Goal: Task Accomplishment & Management: Manage account settings

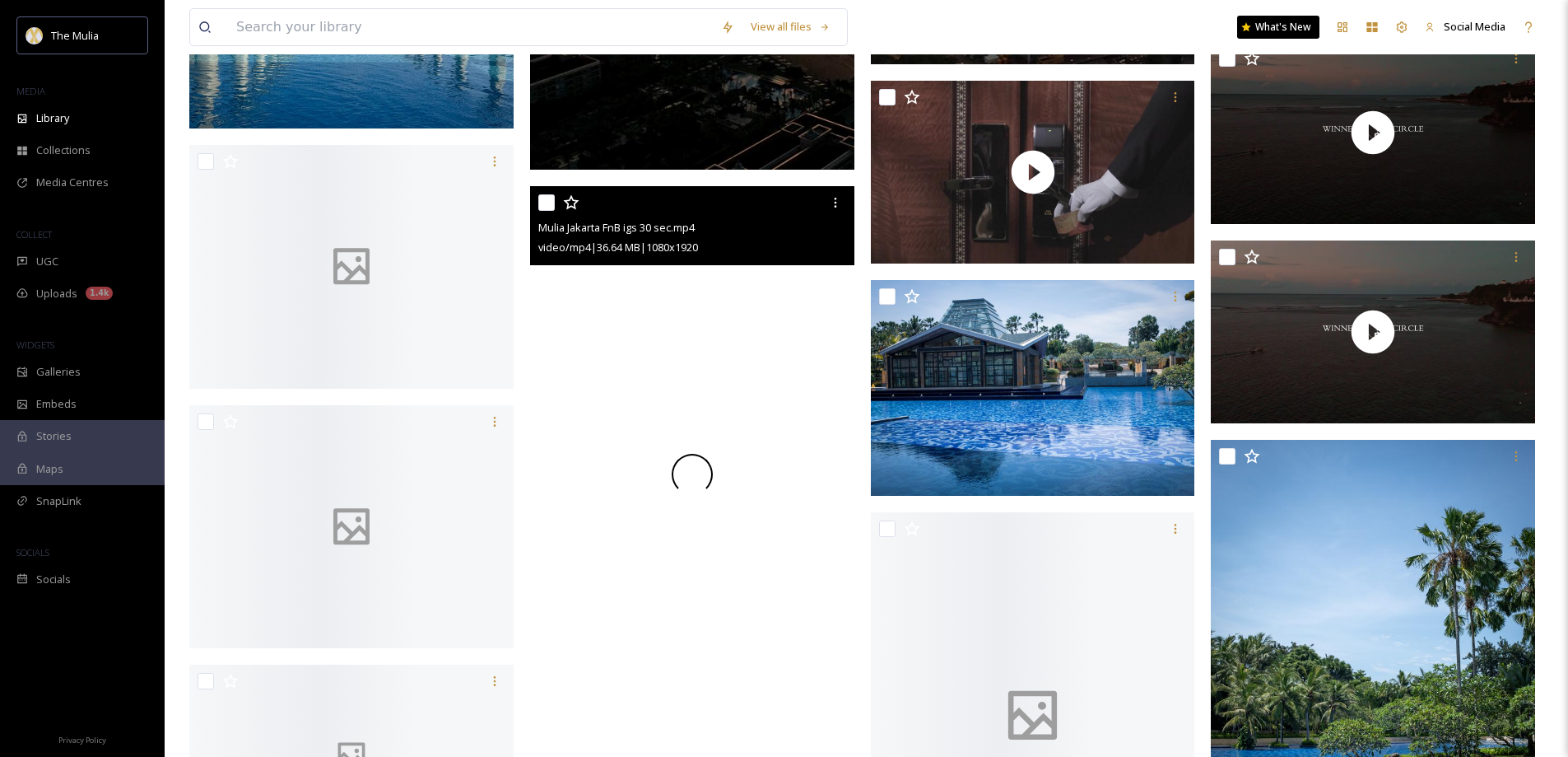
scroll to position [1318, 0]
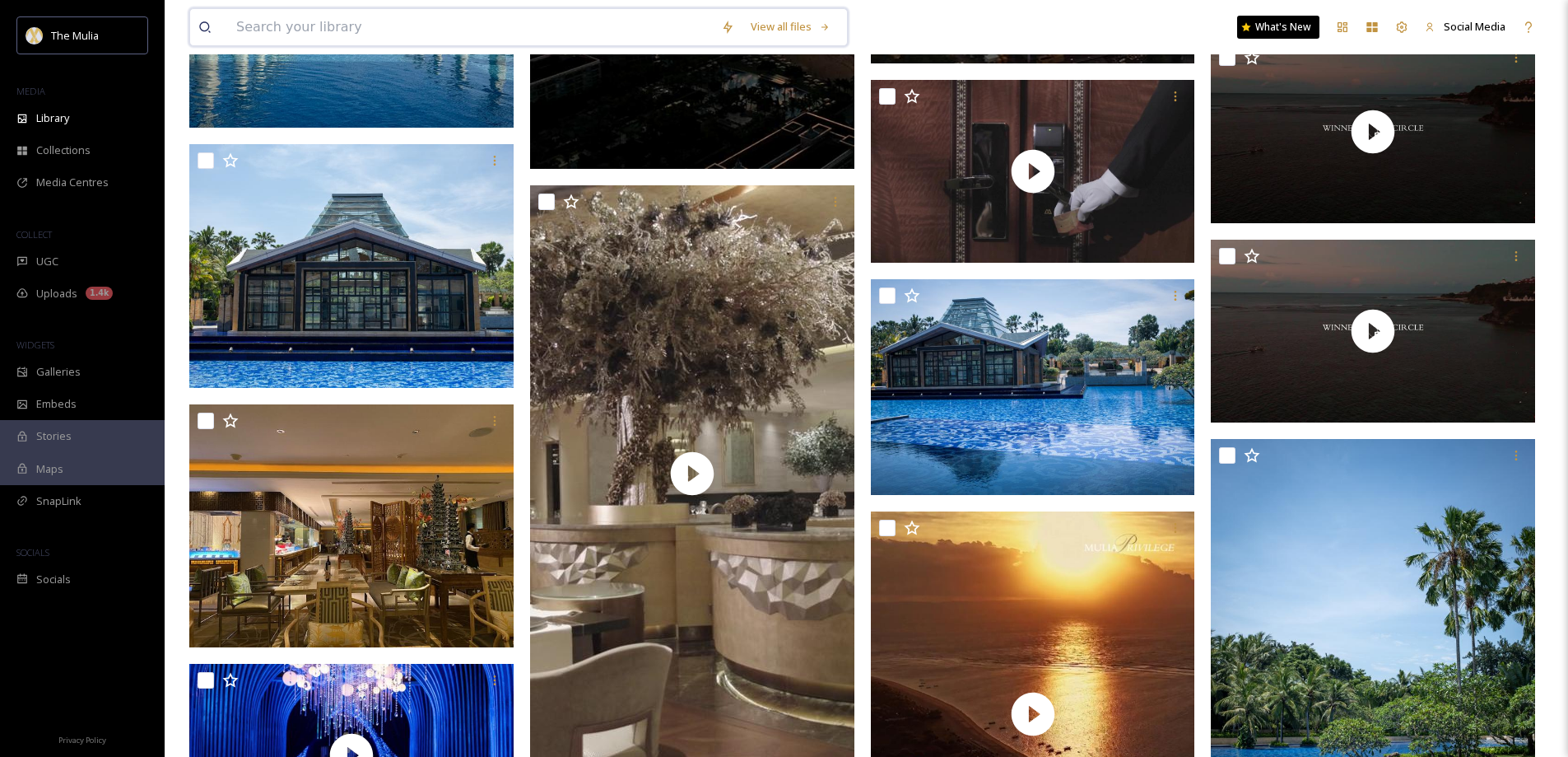
click at [339, 31] on input at bounding box center [470, 27] width 485 height 37
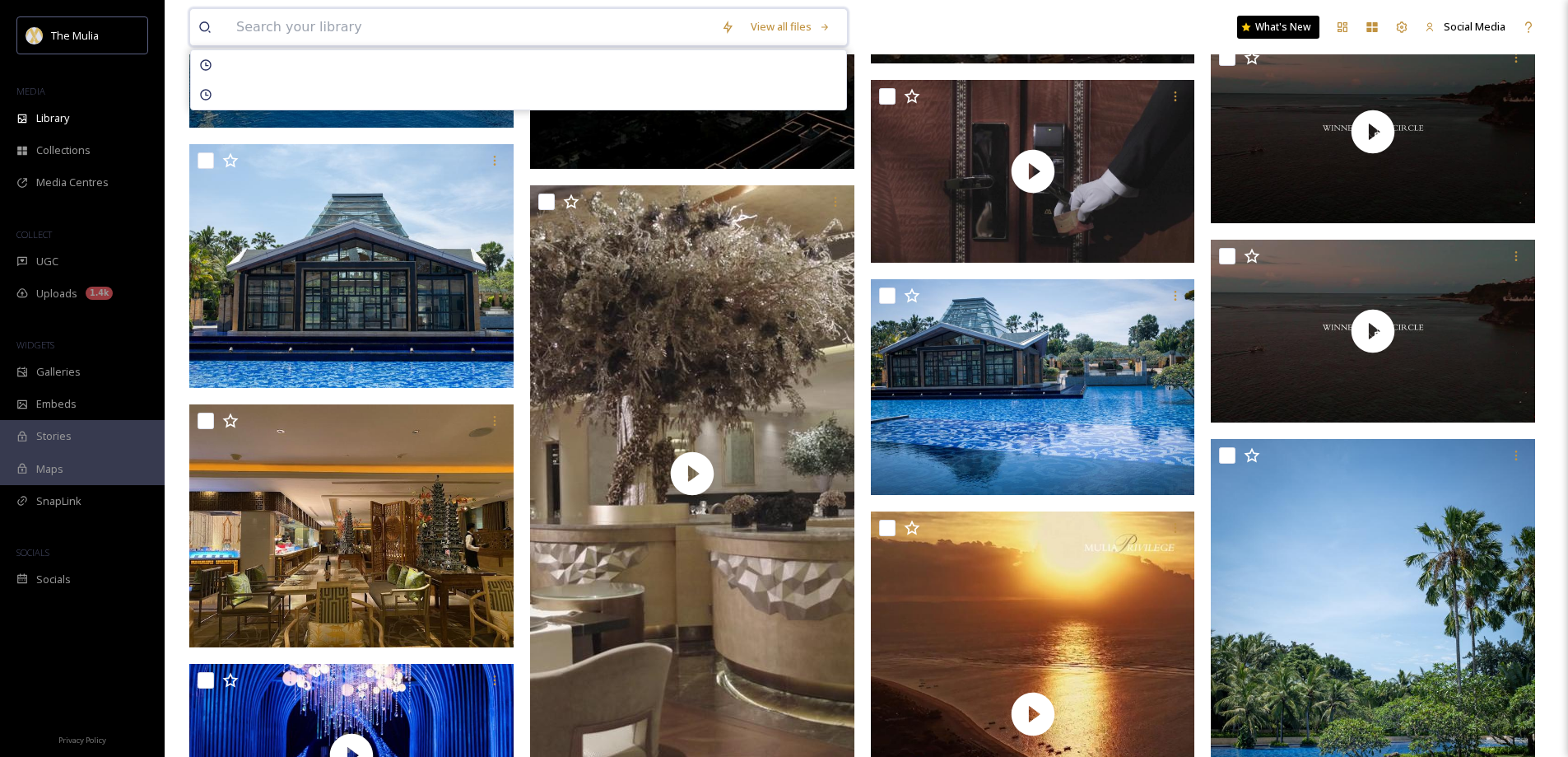
paste input "Thank you for your inquiry. Yes, it is possible to arrange a drop-off to Ubud w…"
type input "Thank you for your inquiry. Yes, it is possible to arrange a drop-off to Ubud w…"
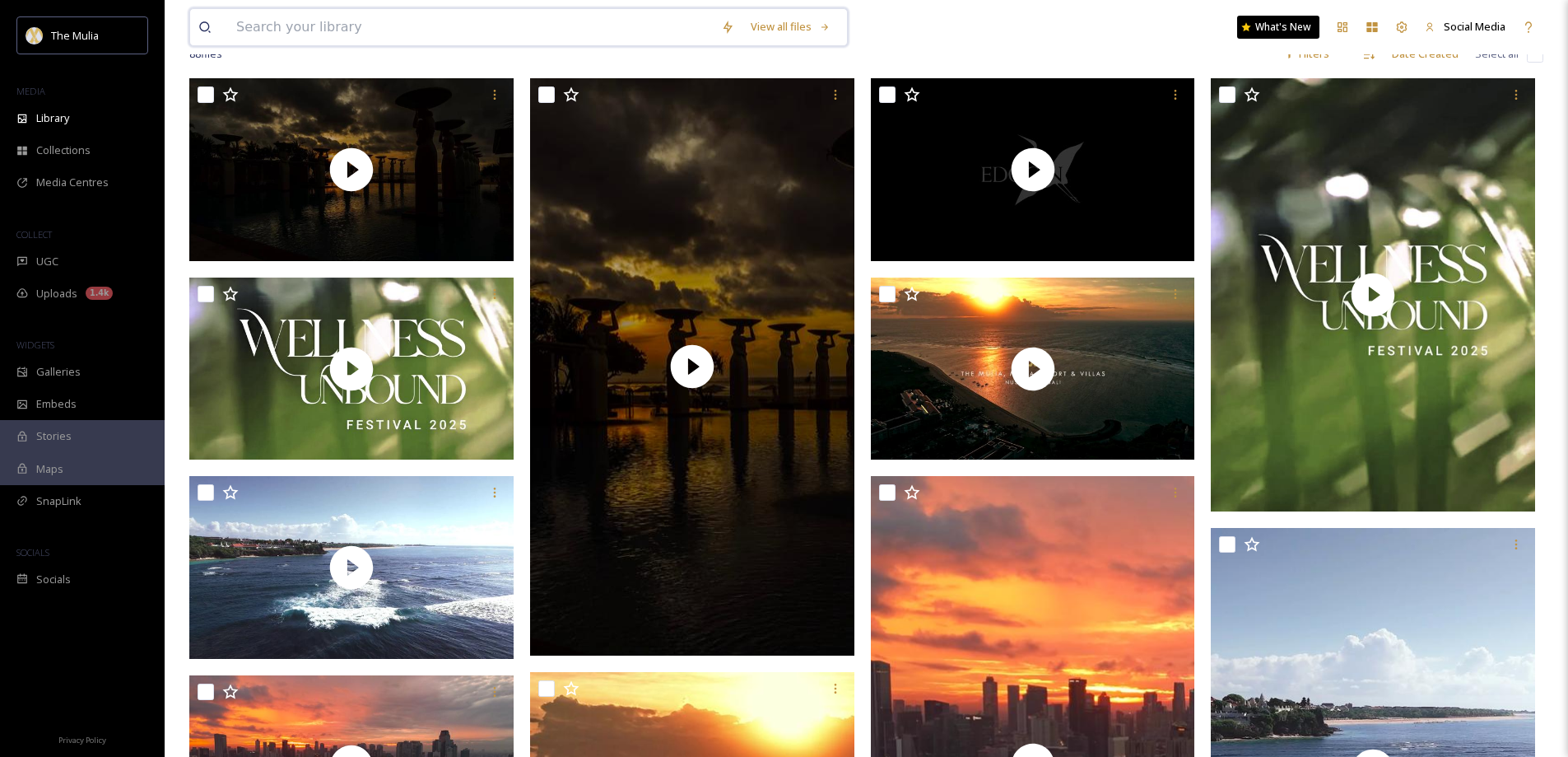
scroll to position [0, 0]
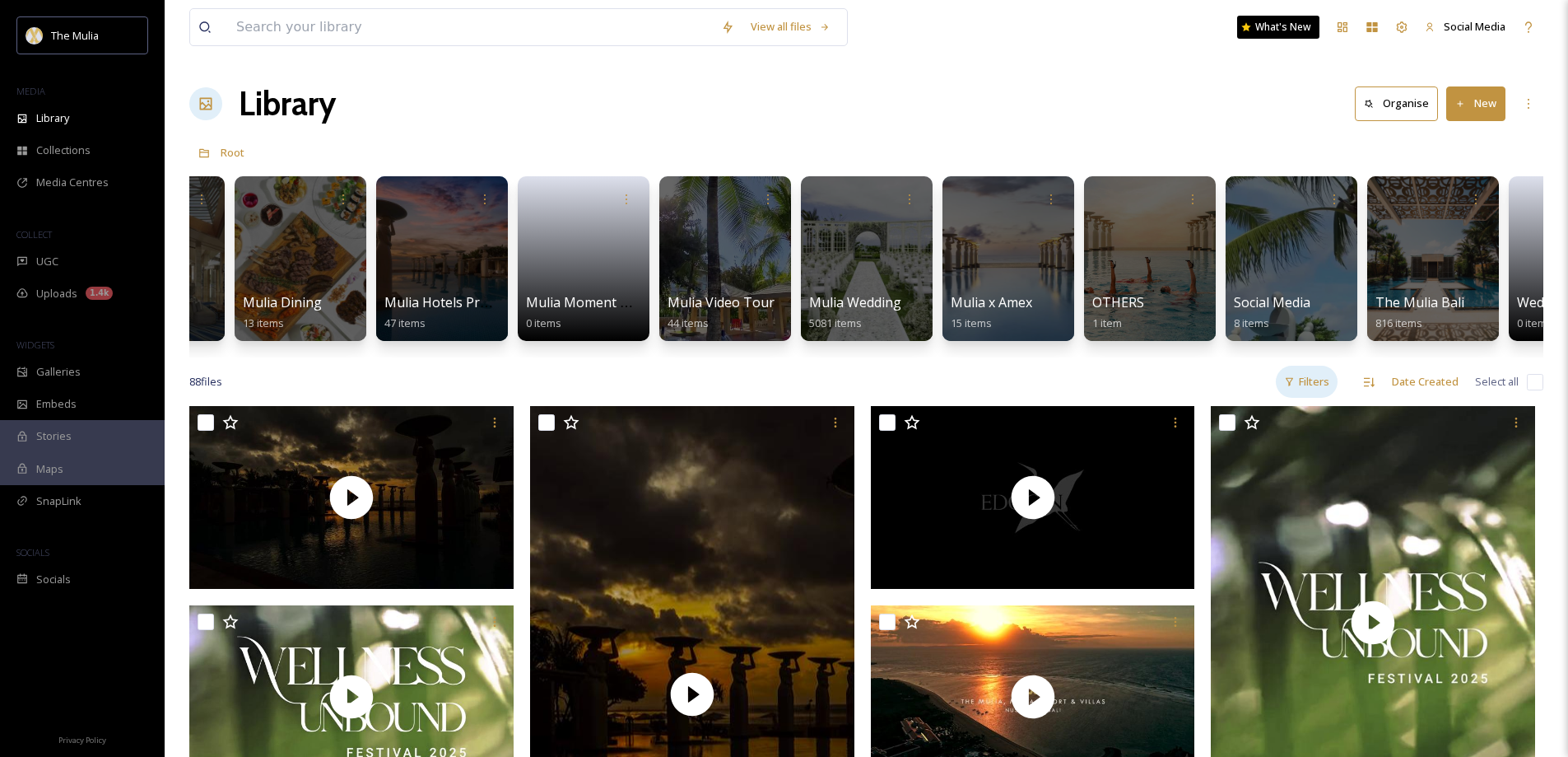
click at [1308, 397] on div "Filters" at bounding box center [1307, 381] width 62 height 32
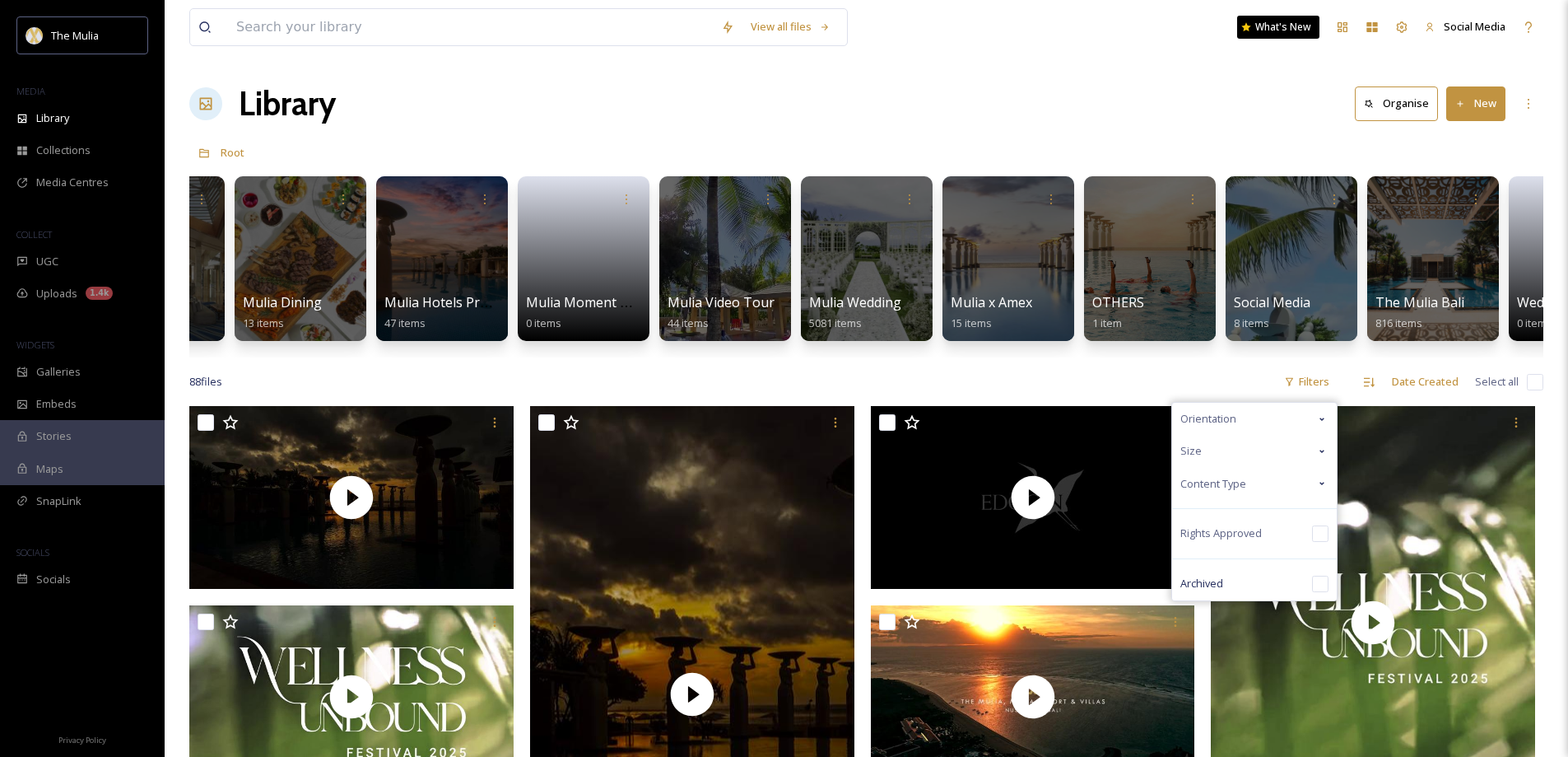
click at [1241, 491] on span "Content Type" at bounding box center [1213, 483] width 66 height 16
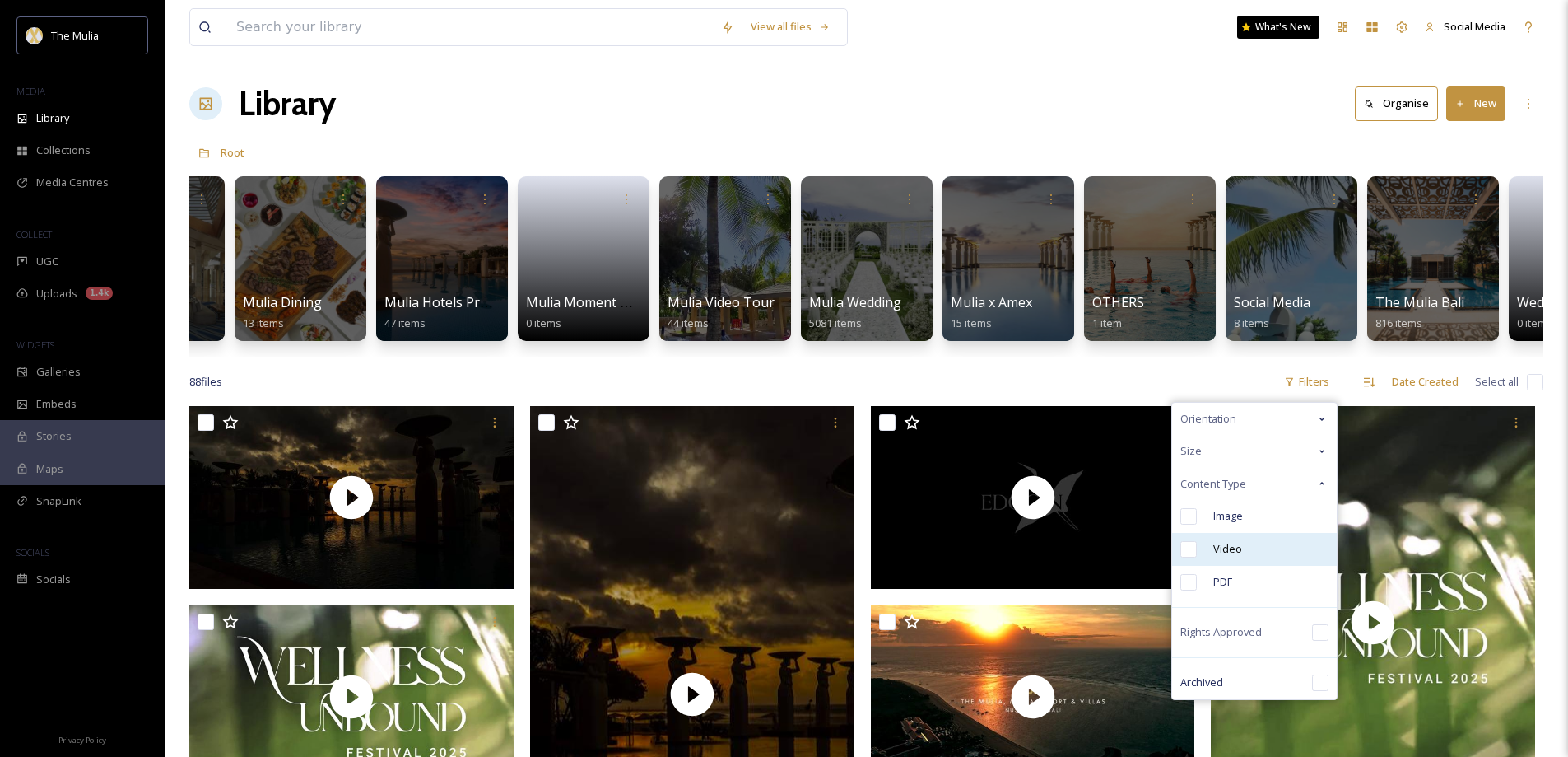
click at [1199, 562] on div "Video" at bounding box center [1254, 549] width 164 height 33
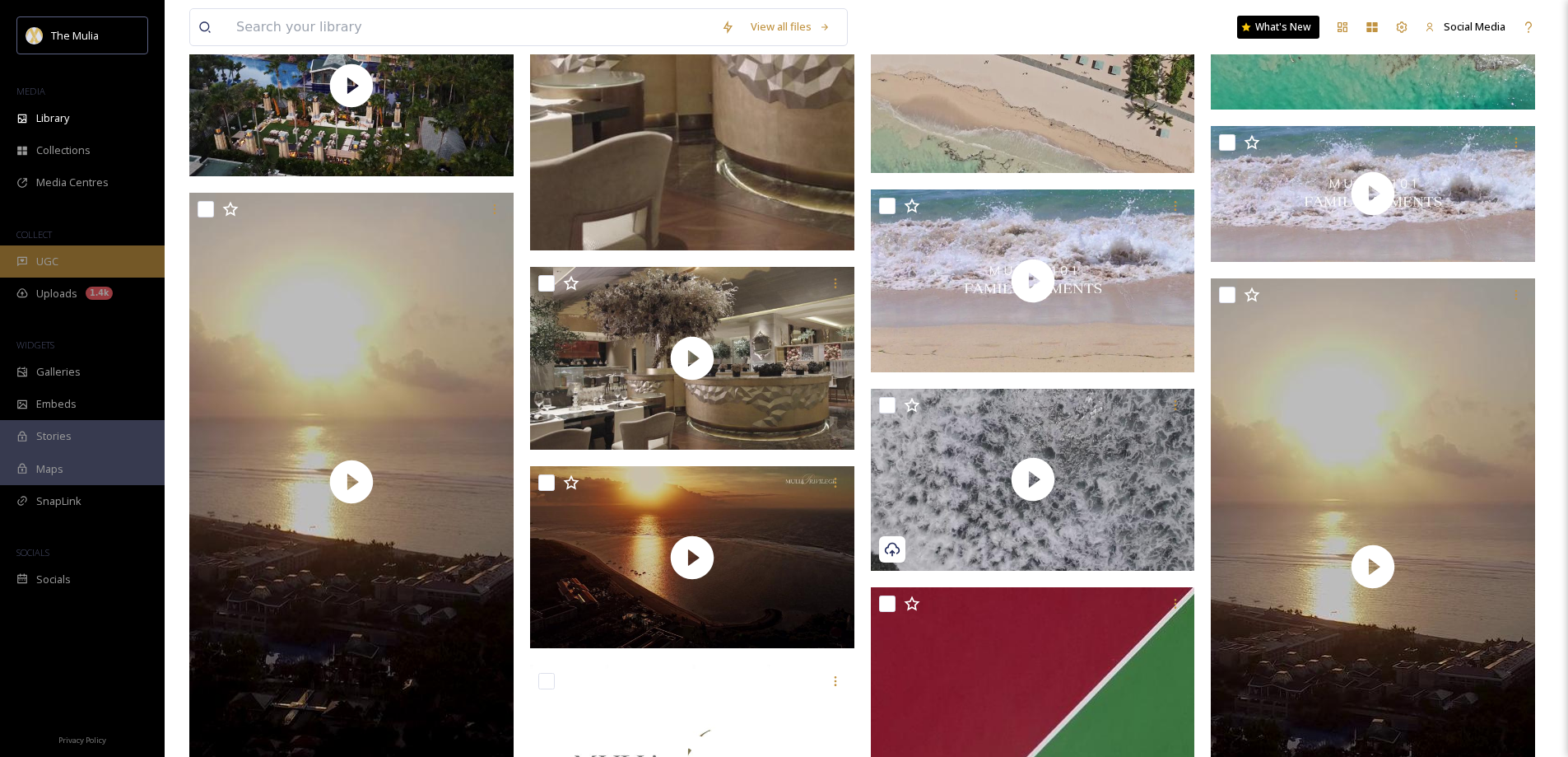
scroll to position [1583, 0]
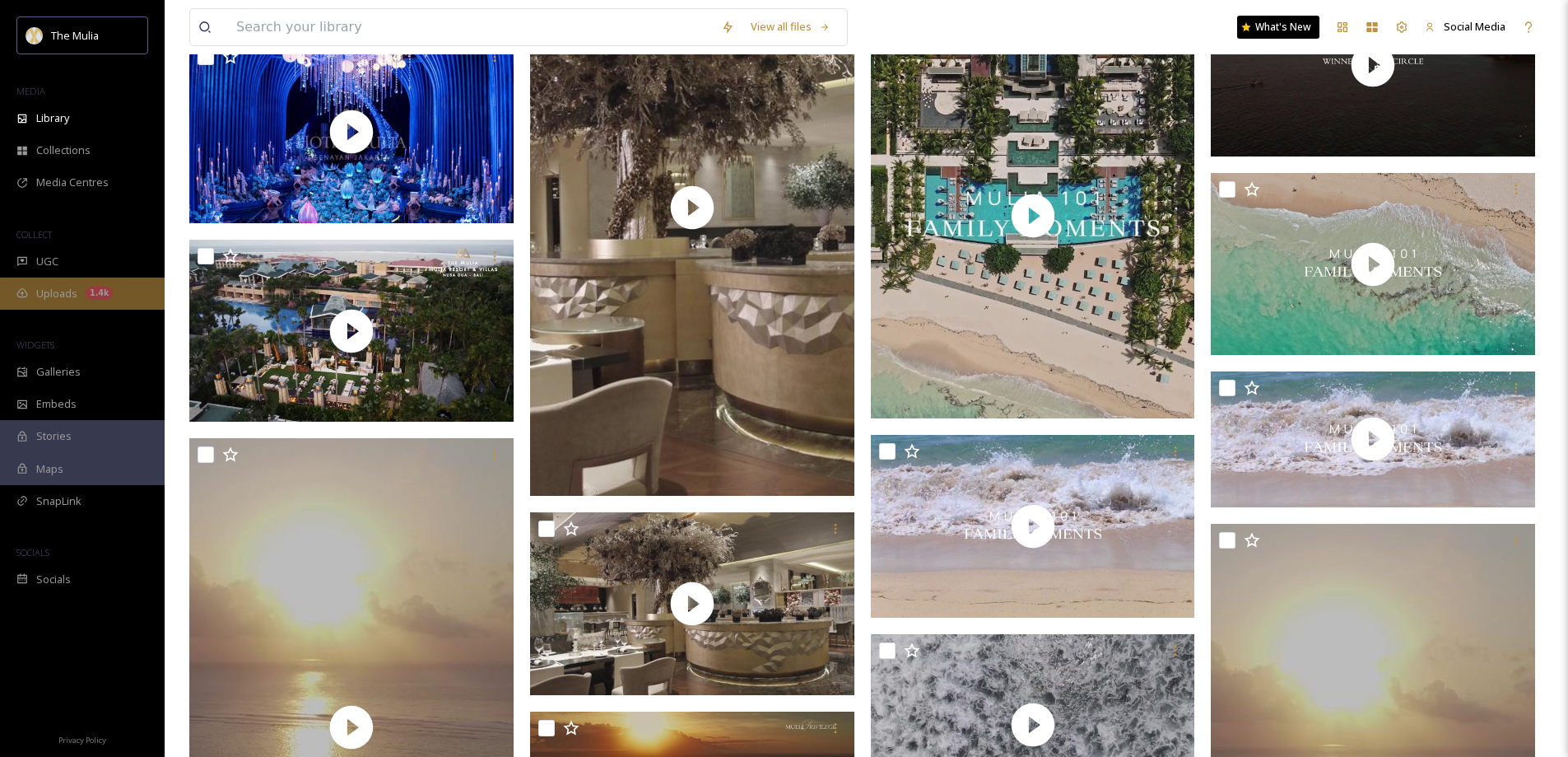
click at [46, 289] on span "Uploads" at bounding box center [57, 293] width 41 height 16
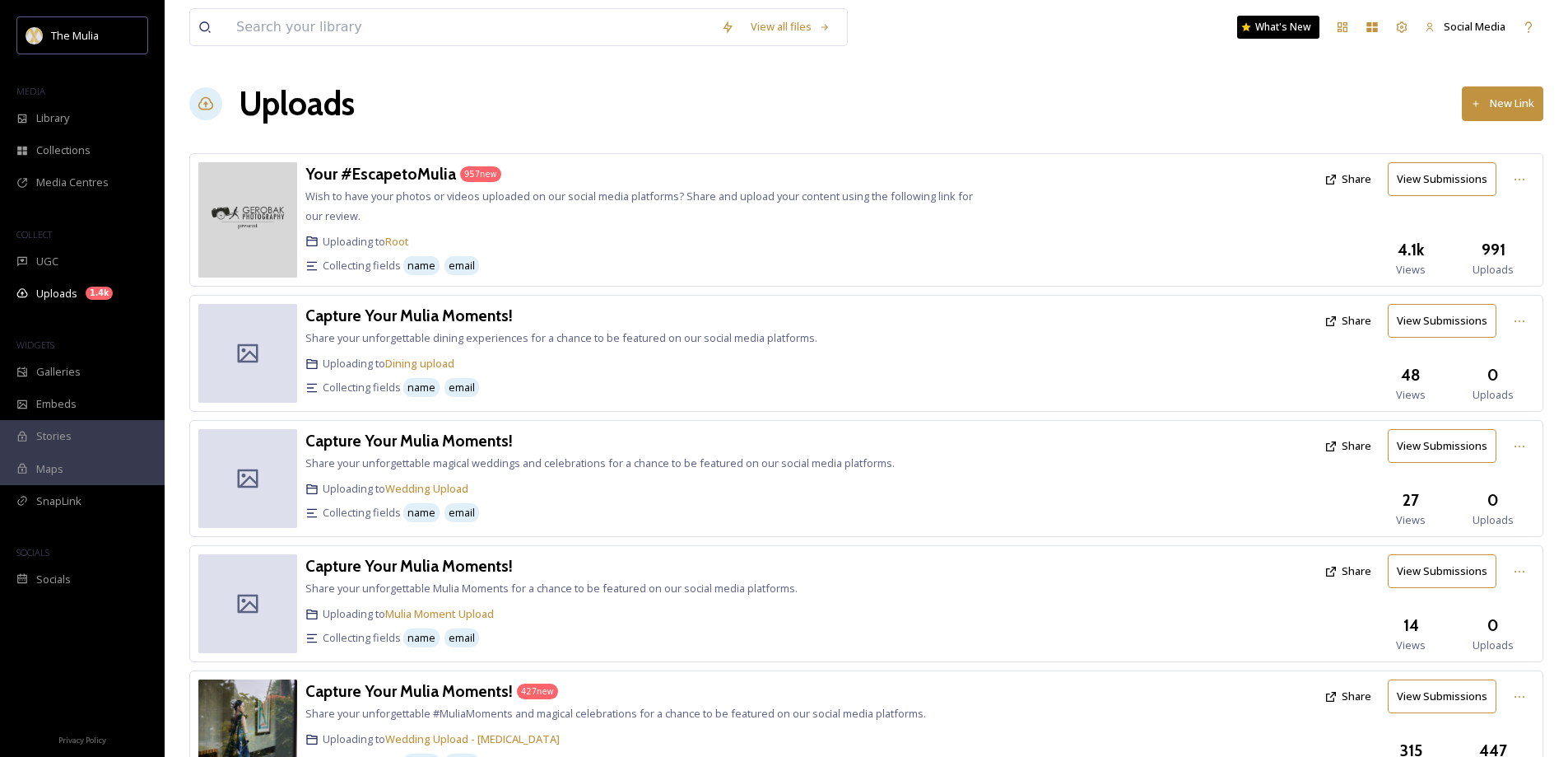
click at [504, 209] on div "Your #EscapetoMulia 957 new Wish to have your photos or videos uploaded on our …" at bounding box center [640, 220] width 668 height 115
click at [408, 173] on h3 "Your #EscapetoMulia" at bounding box center [381, 173] width 151 height 20
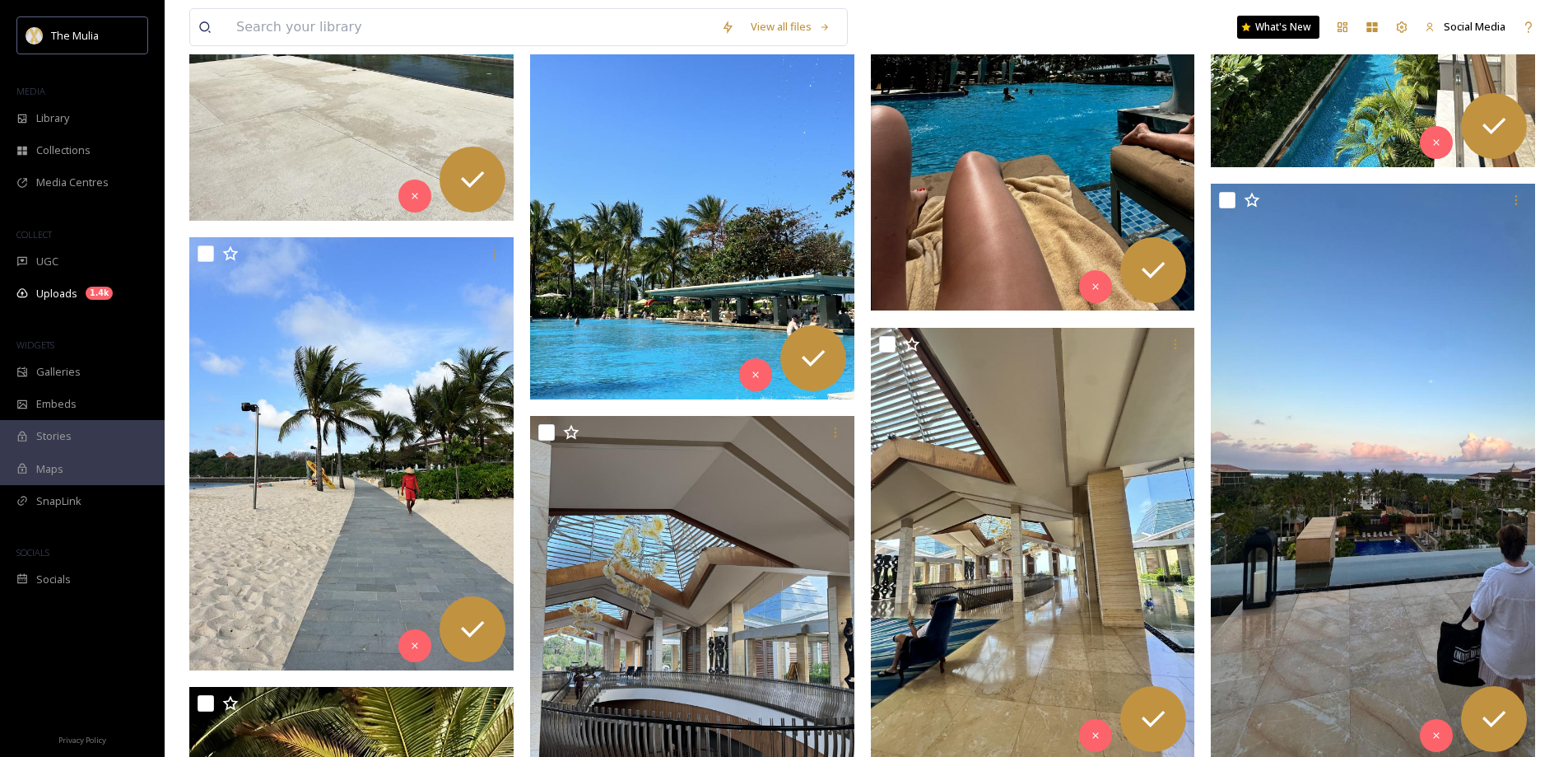
scroll to position [4129, 0]
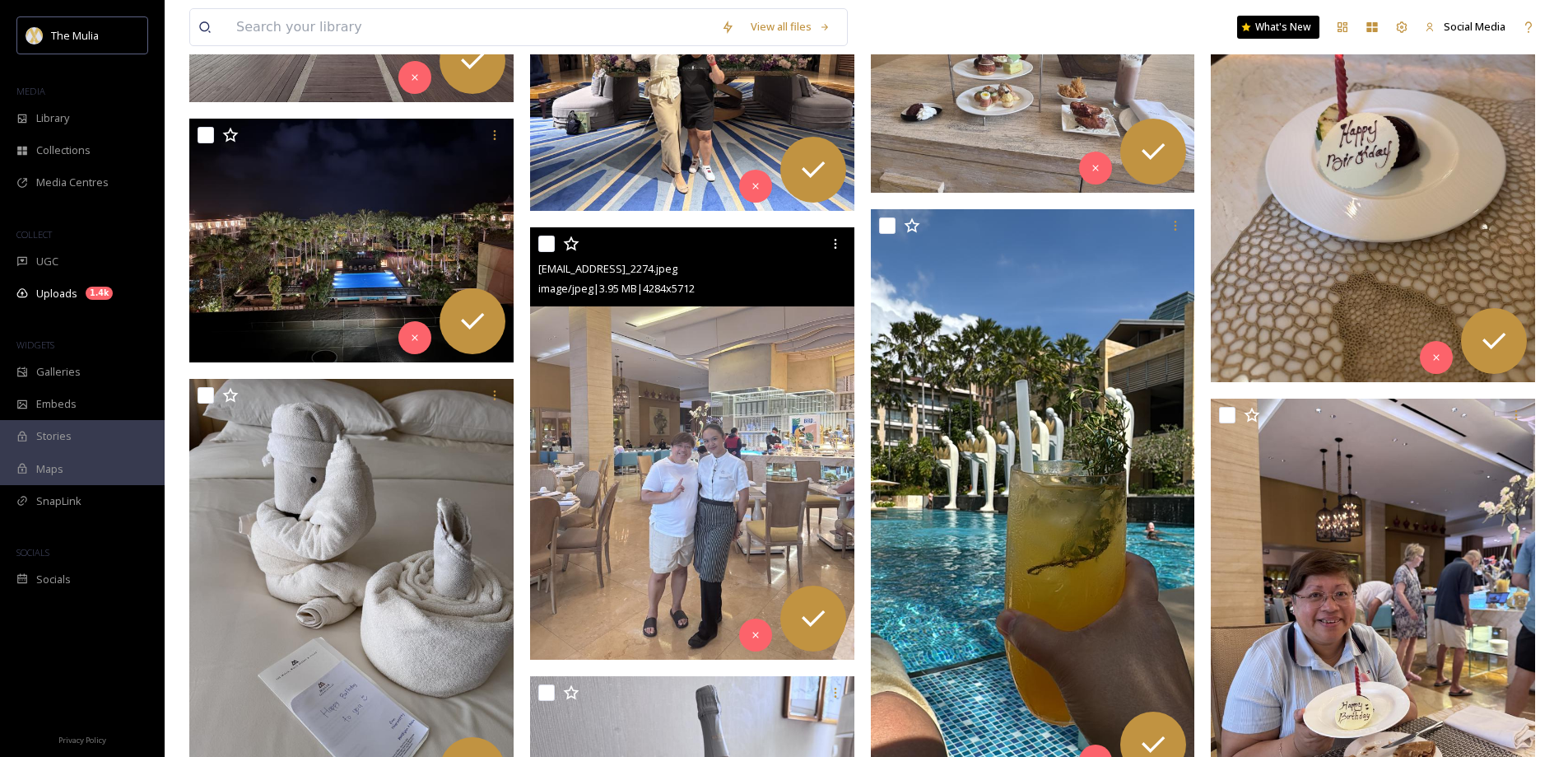
click at [678, 367] on img at bounding box center [692, 443] width 324 height 432
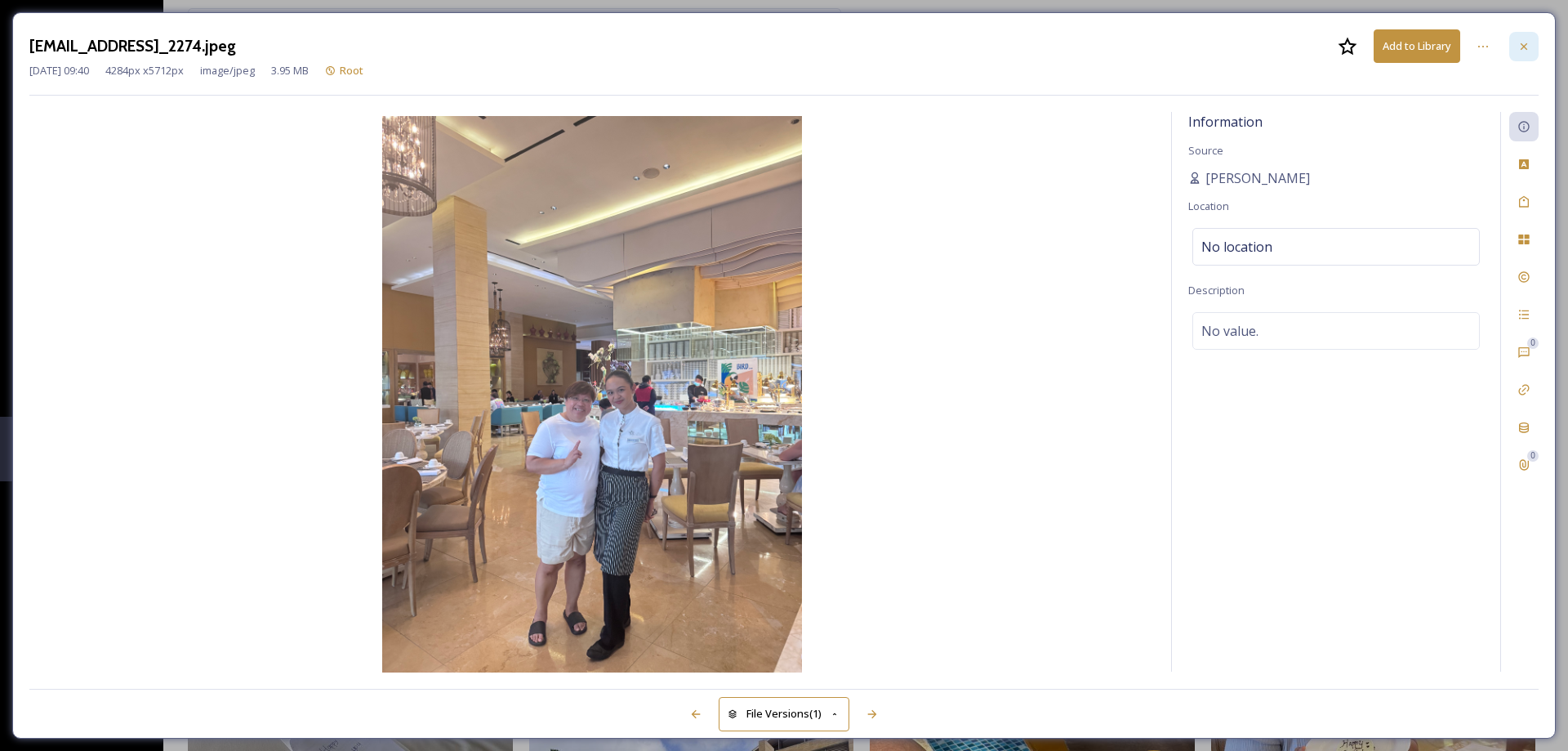
click at [1521, 48] on icon at bounding box center [1524, 46] width 13 height 13
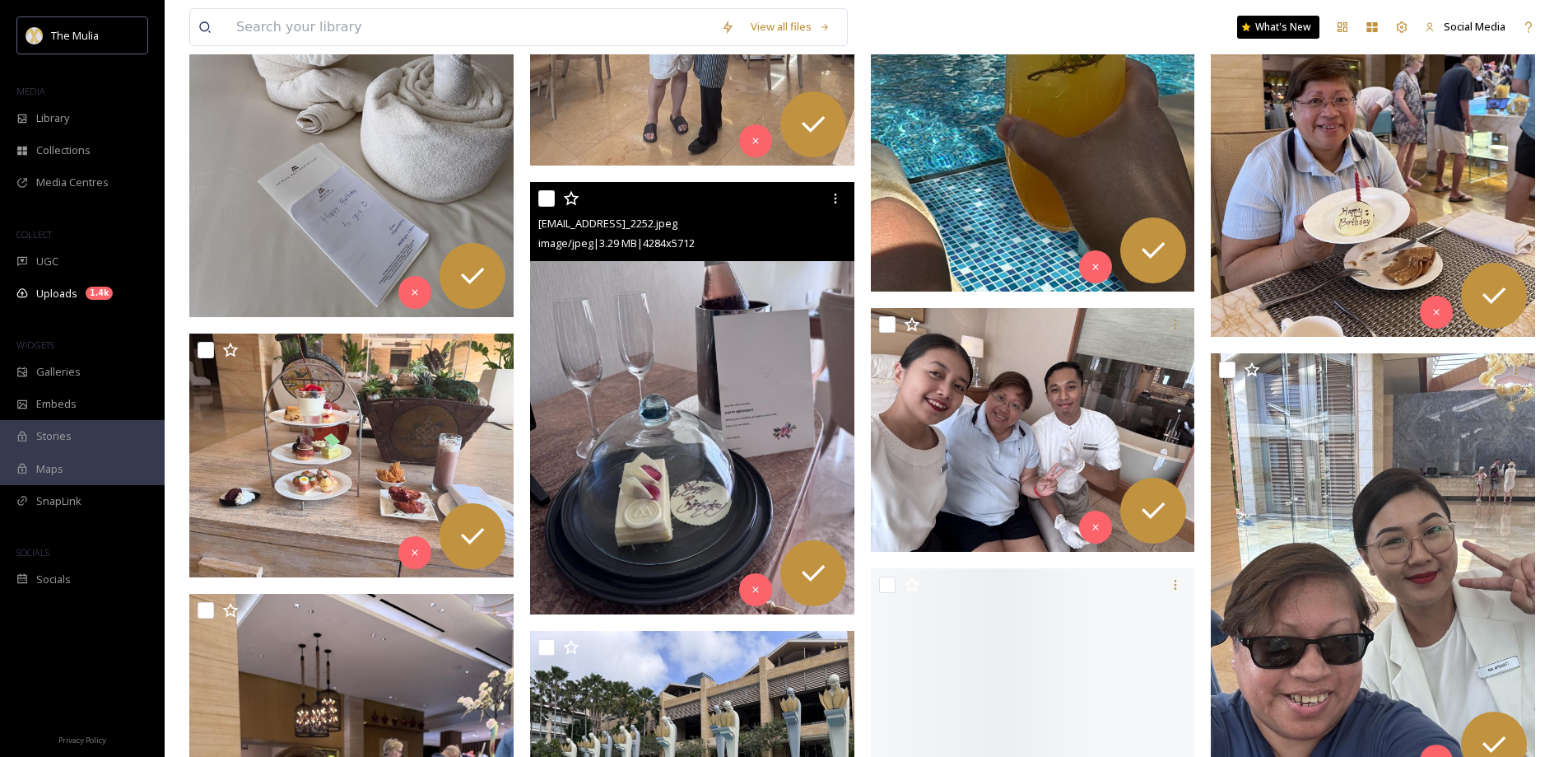
scroll to position [4588, 0]
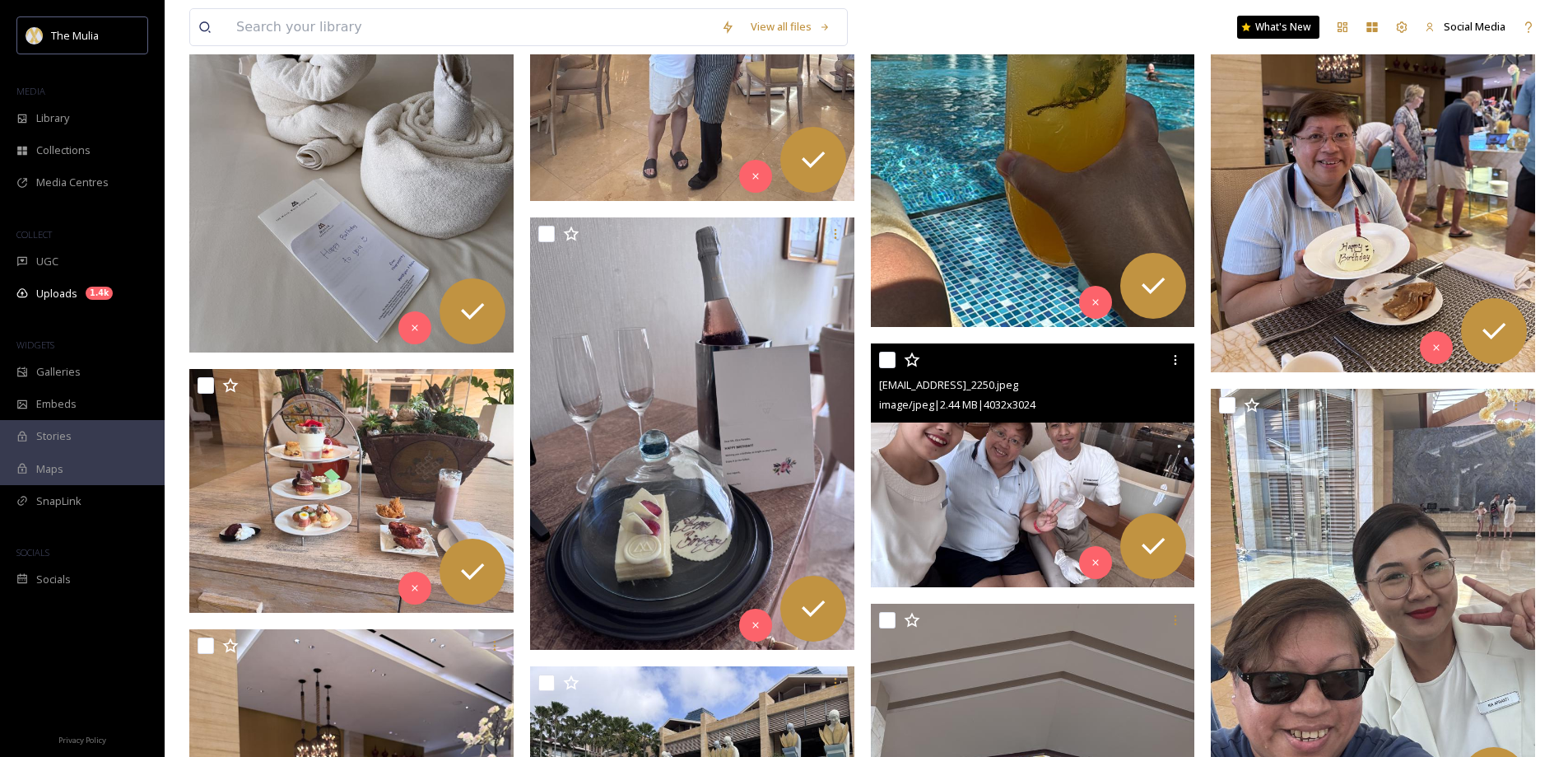
click at [1009, 476] on img at bounding box center [1032, 465] width 324 height 244
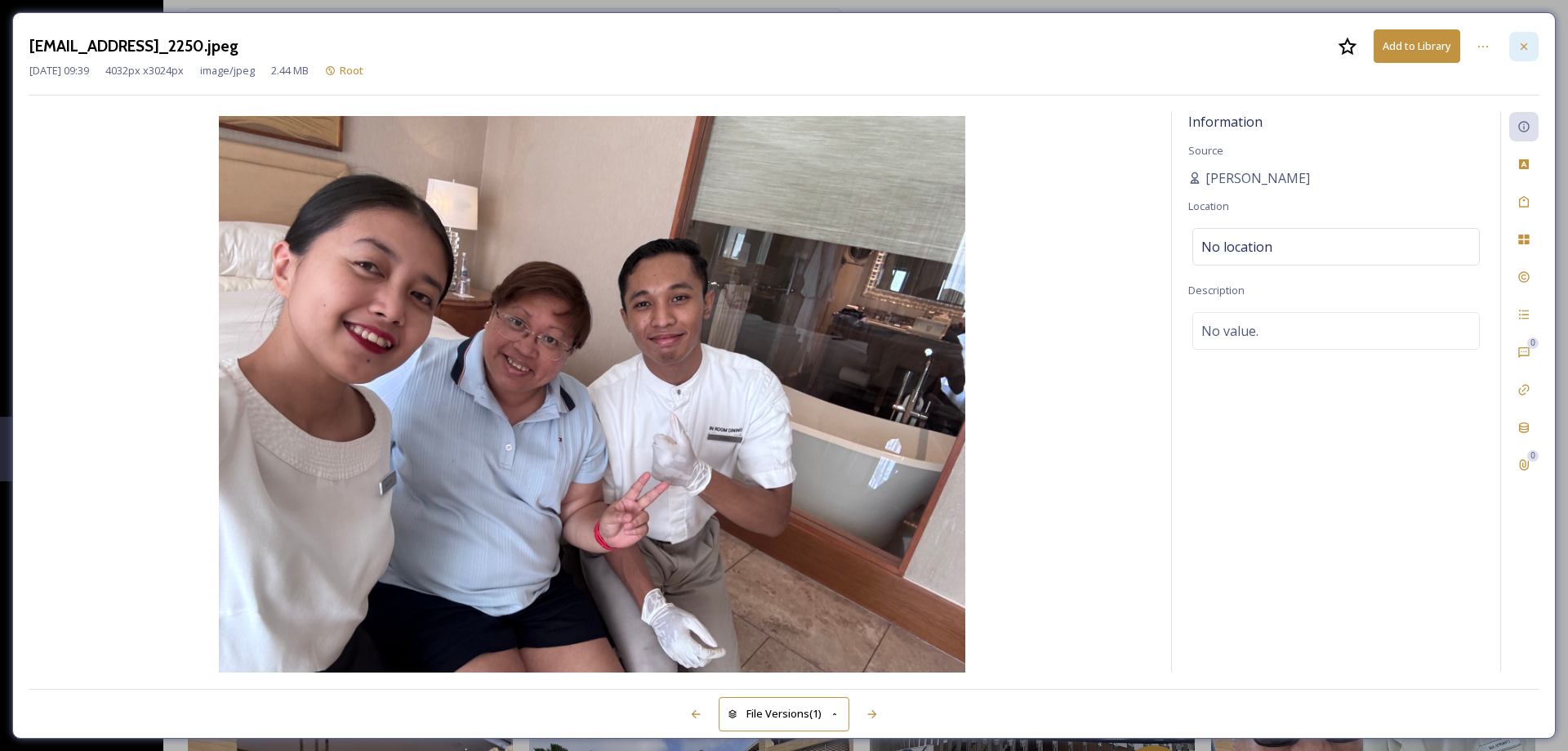
click at [1533, 45] on div at bounding box center [1524, 46] width 29 height 29
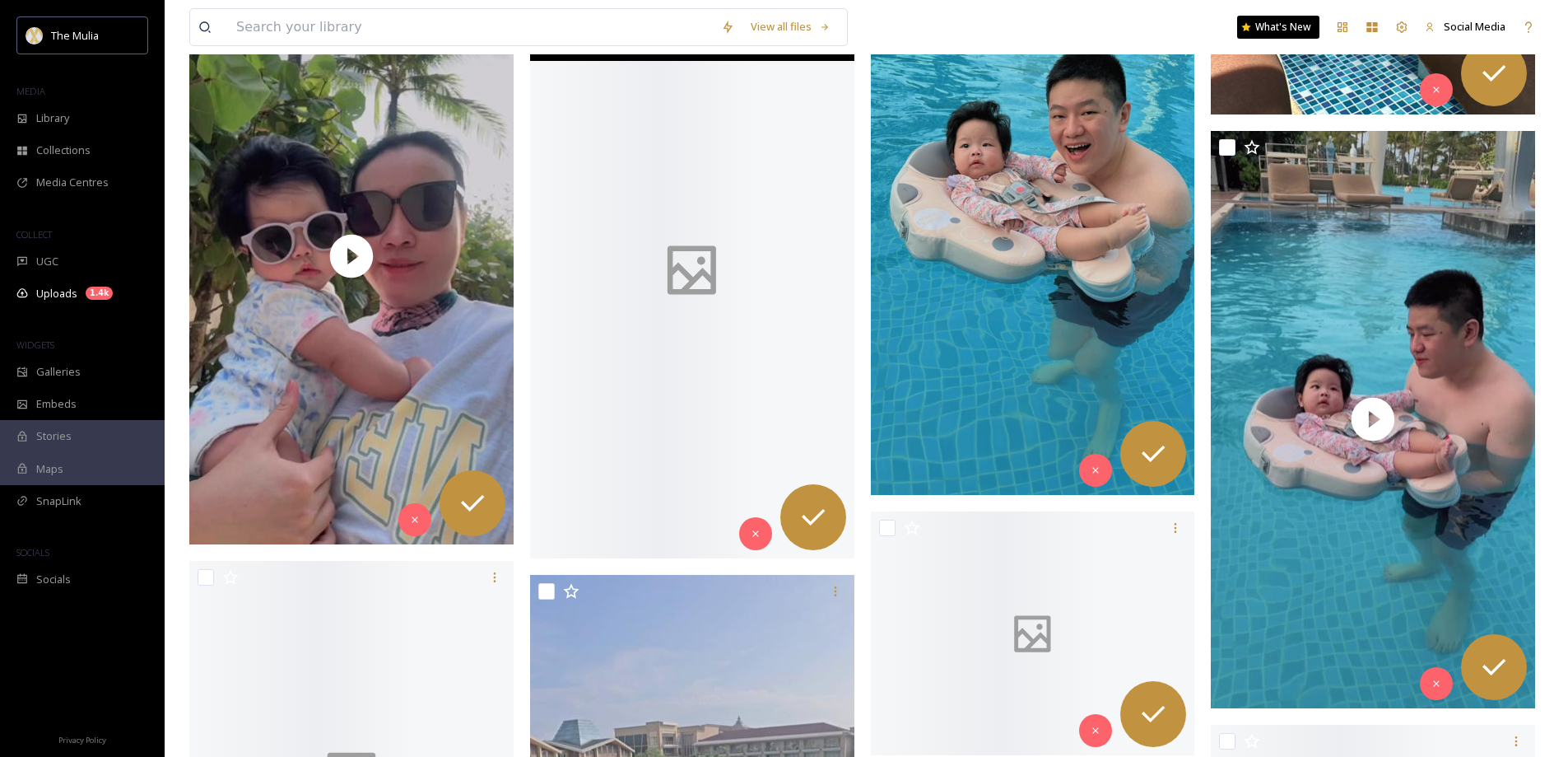
scroll to position [6152, 0]
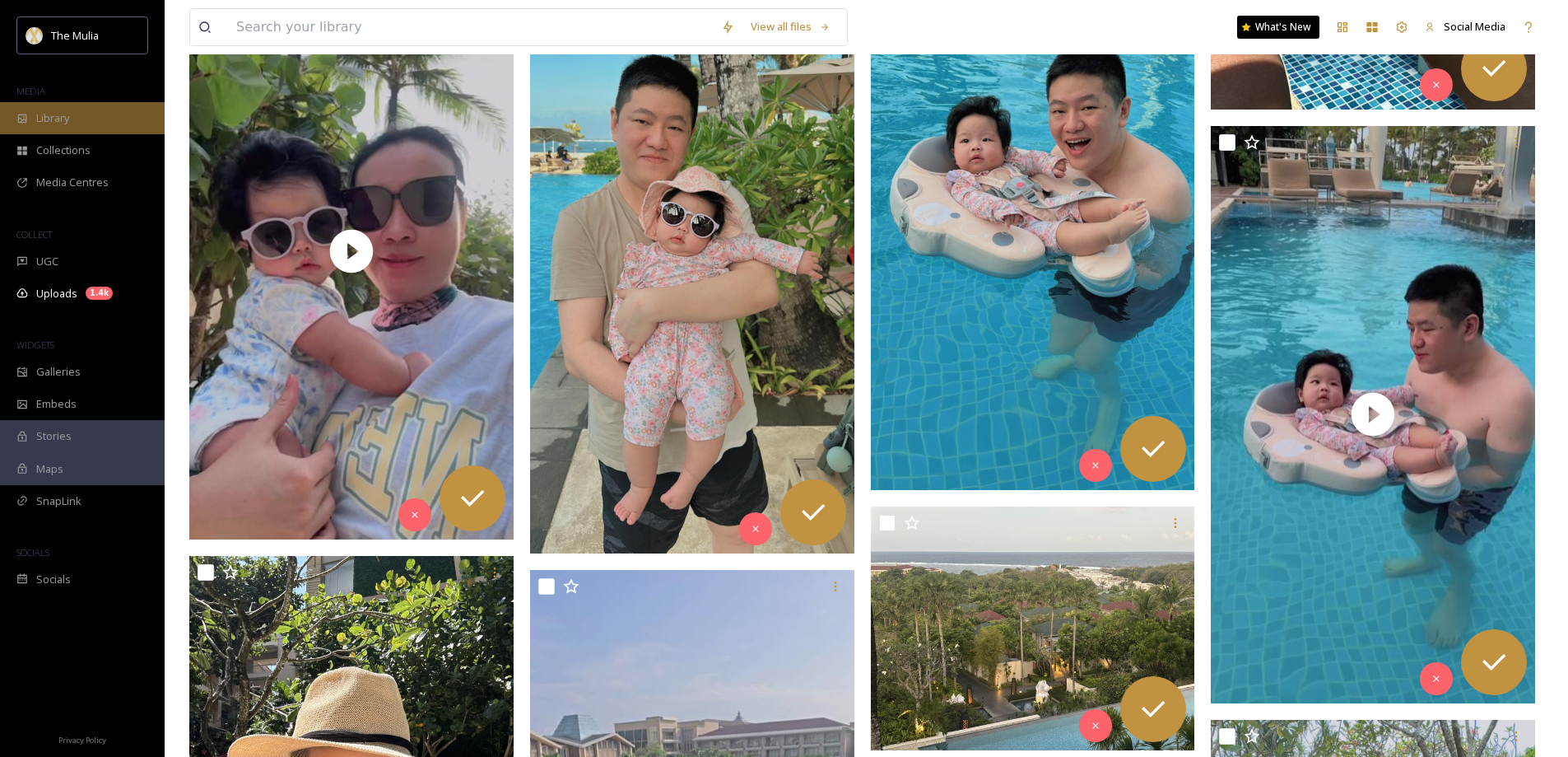
click at [69, 121] on span "Library" at bounding box center [53, 118] width 33 height 16
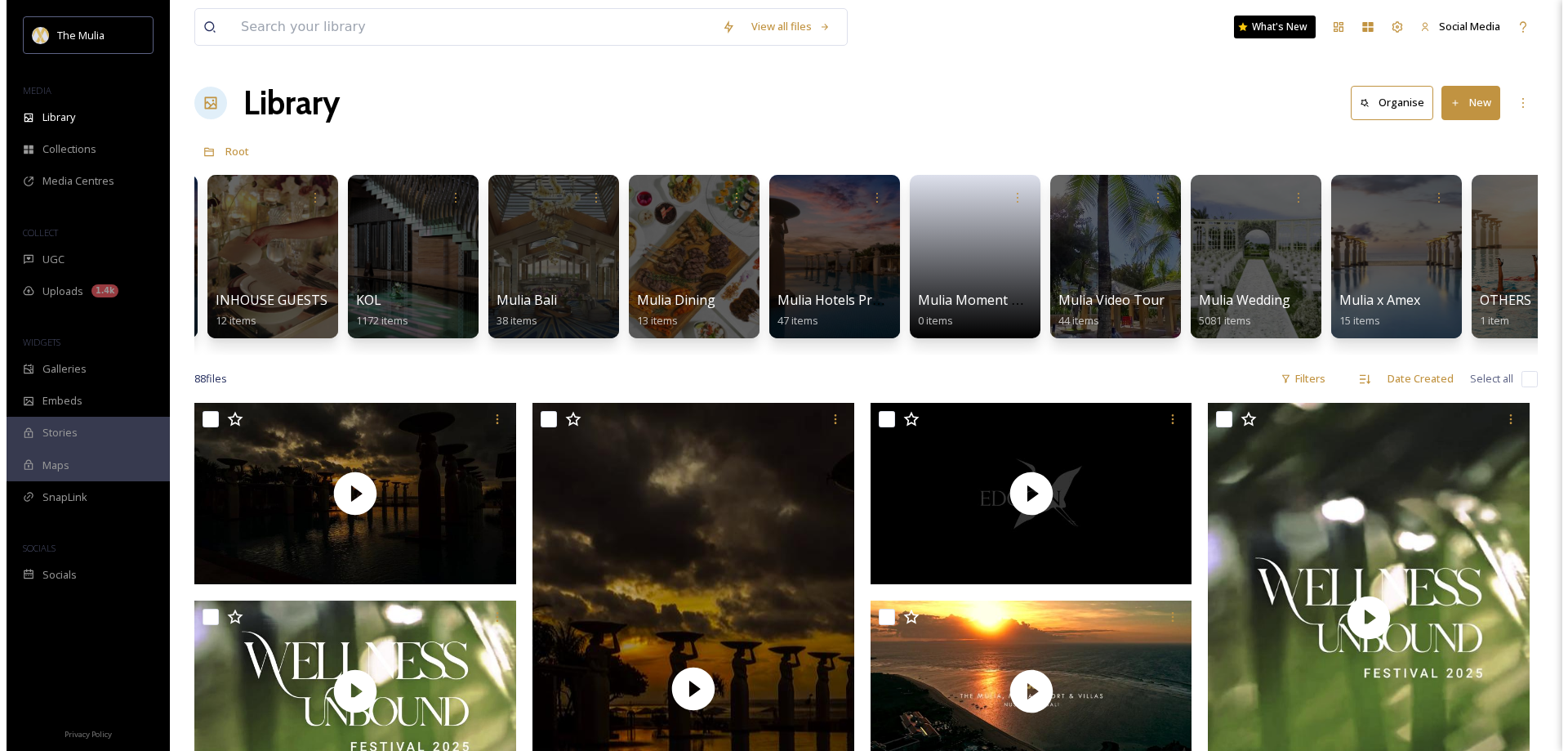
scroll to position [0, 1292]
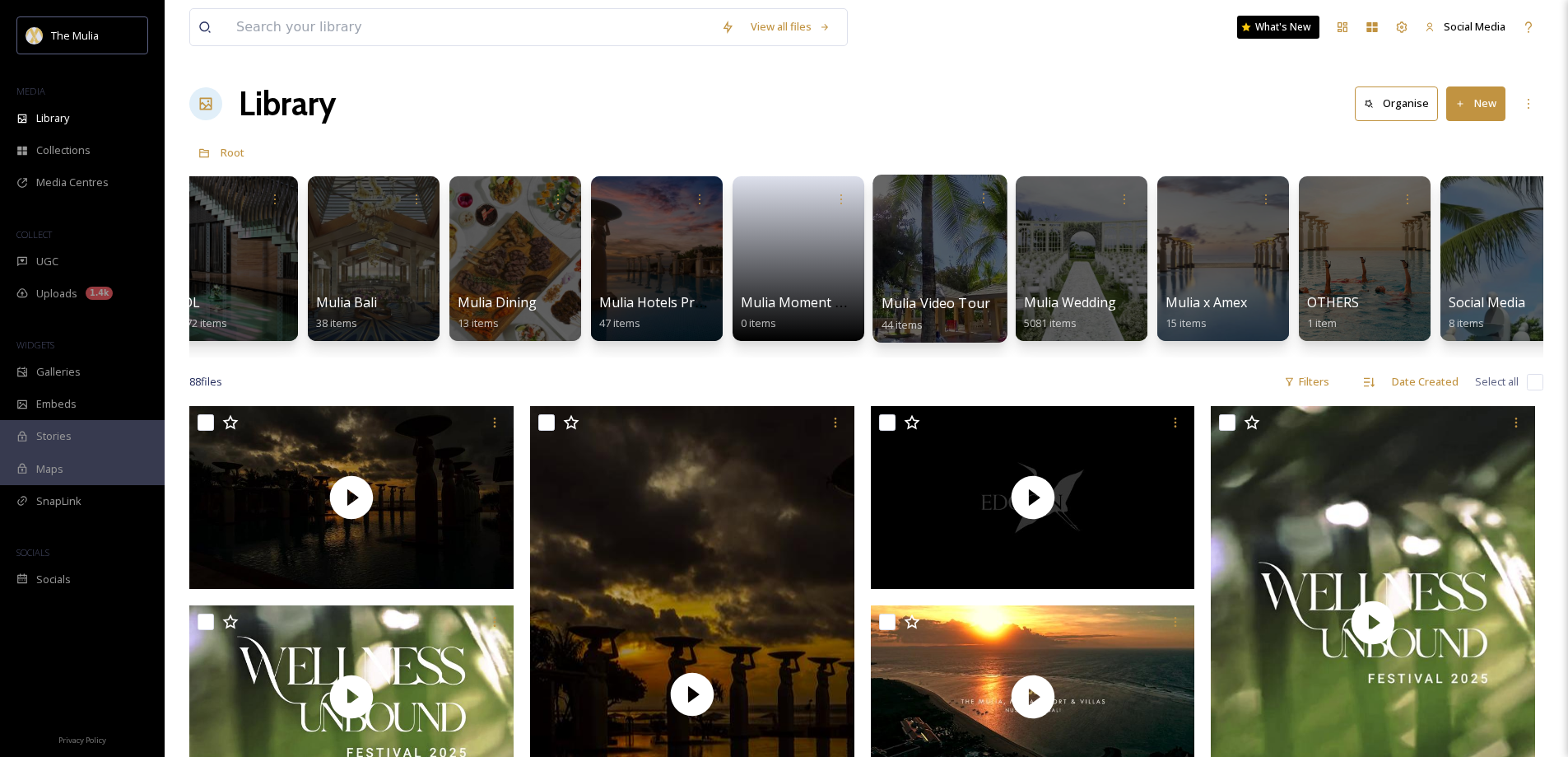
click at [886, 289] on div at bounding box center [939, 258] width 134 height 168
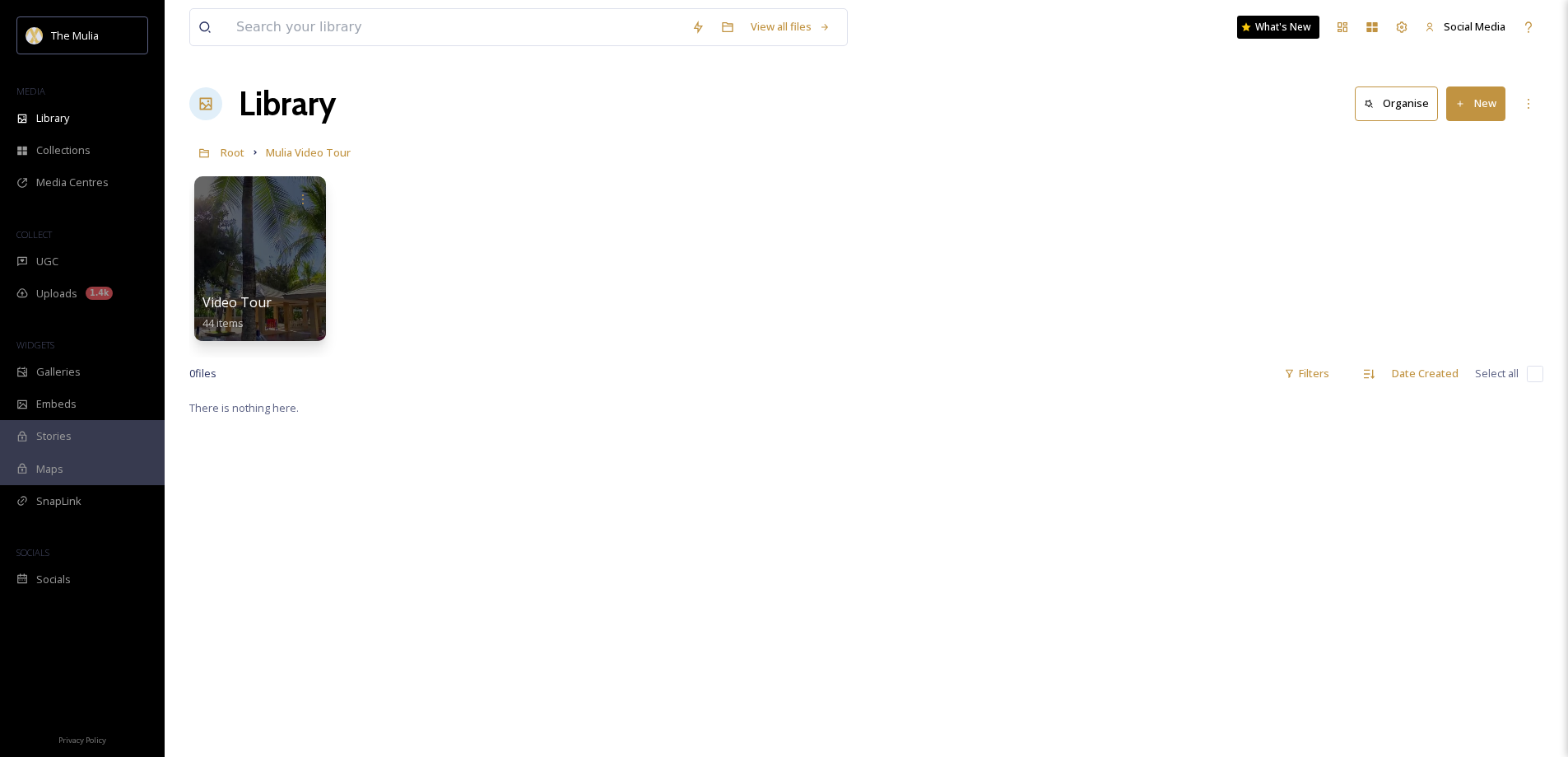
click at [214, 302] on span "Video Tour" at bounding box center [237, 303] width 71 height 18
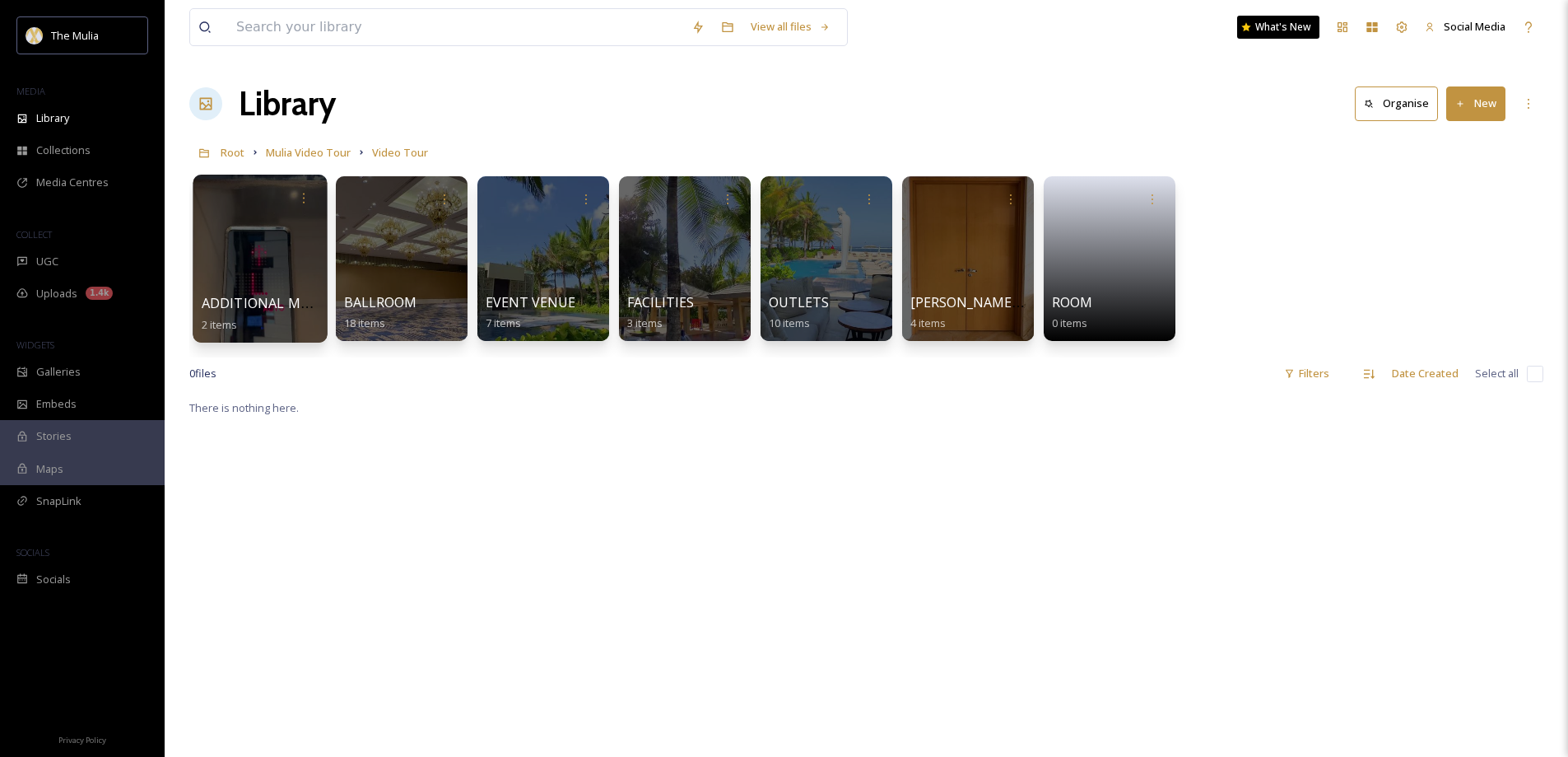
click at [274, 298] on span "ADDITIONAL MEETING ROOM" at bounding box center [298, 303] width 193 height 18
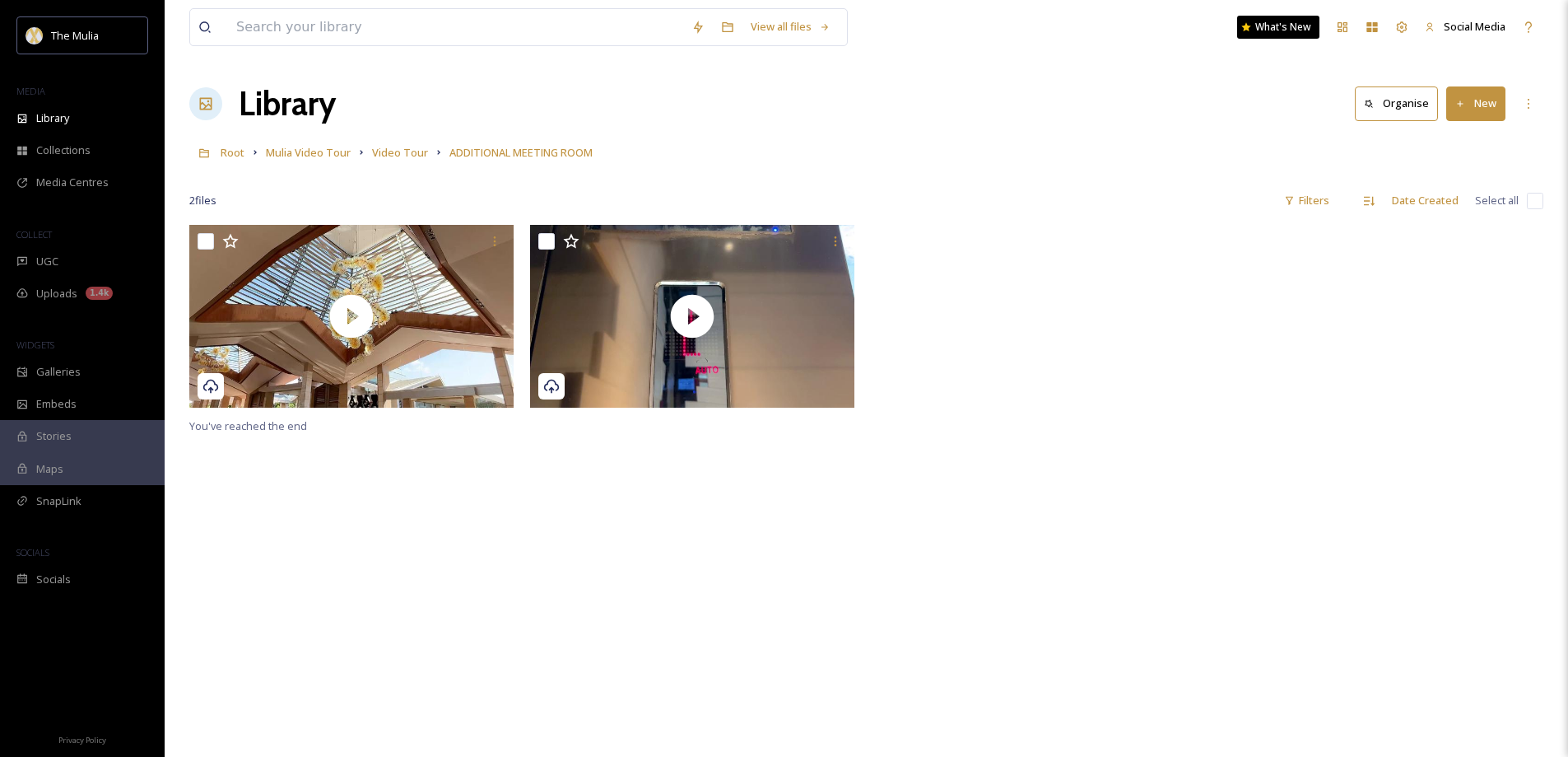
click at [1471, 104] on button "New" at bounding box center [1475, 103] width 59 height 34
click at [1435, 144] on div "File Upload" at bounding box center [1458, 142] width 93 height 32
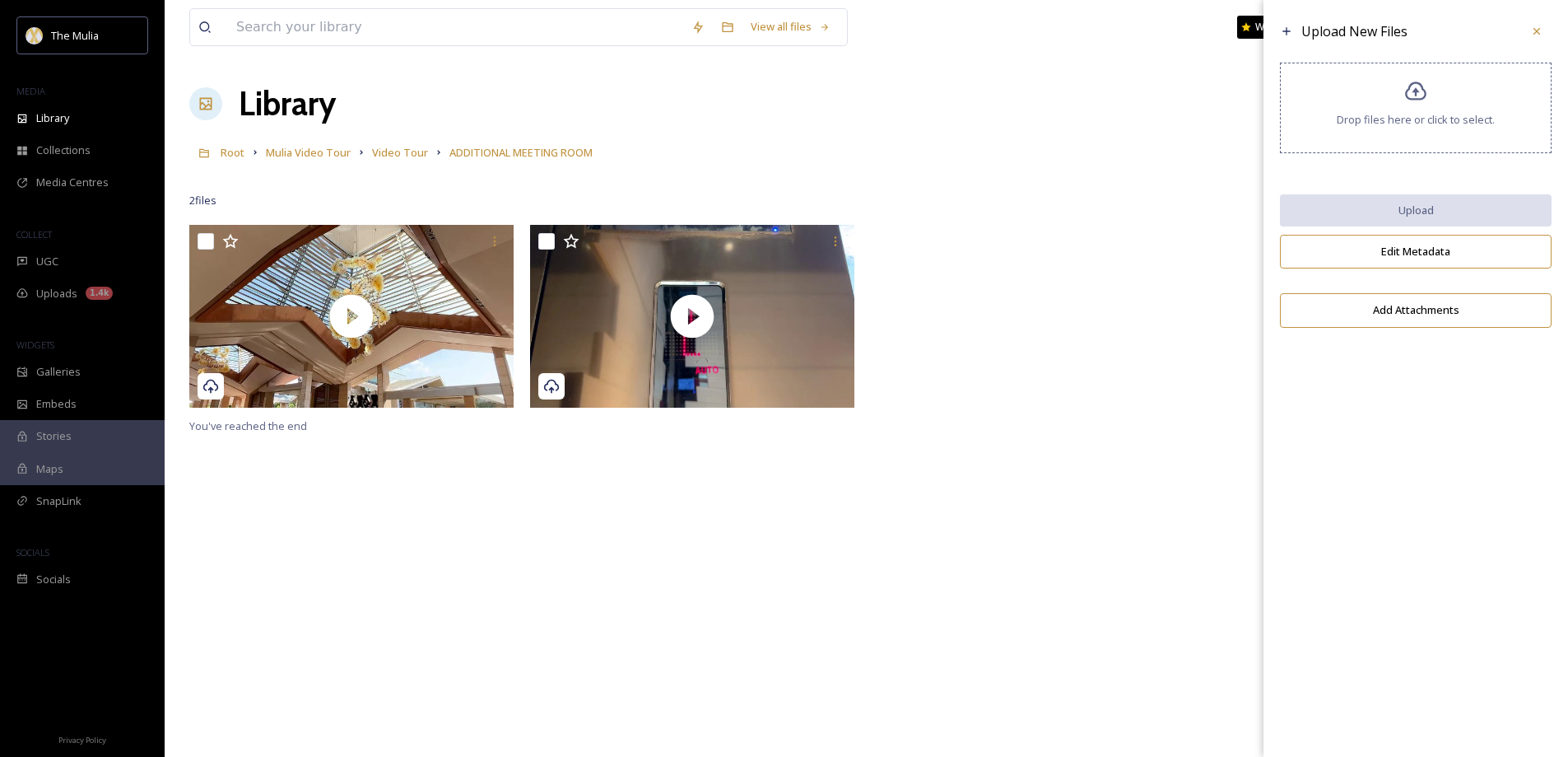
click at [1452, 106] on div "Drop files here or click to select." at bounding box center [1416, 108] width 272 height 90
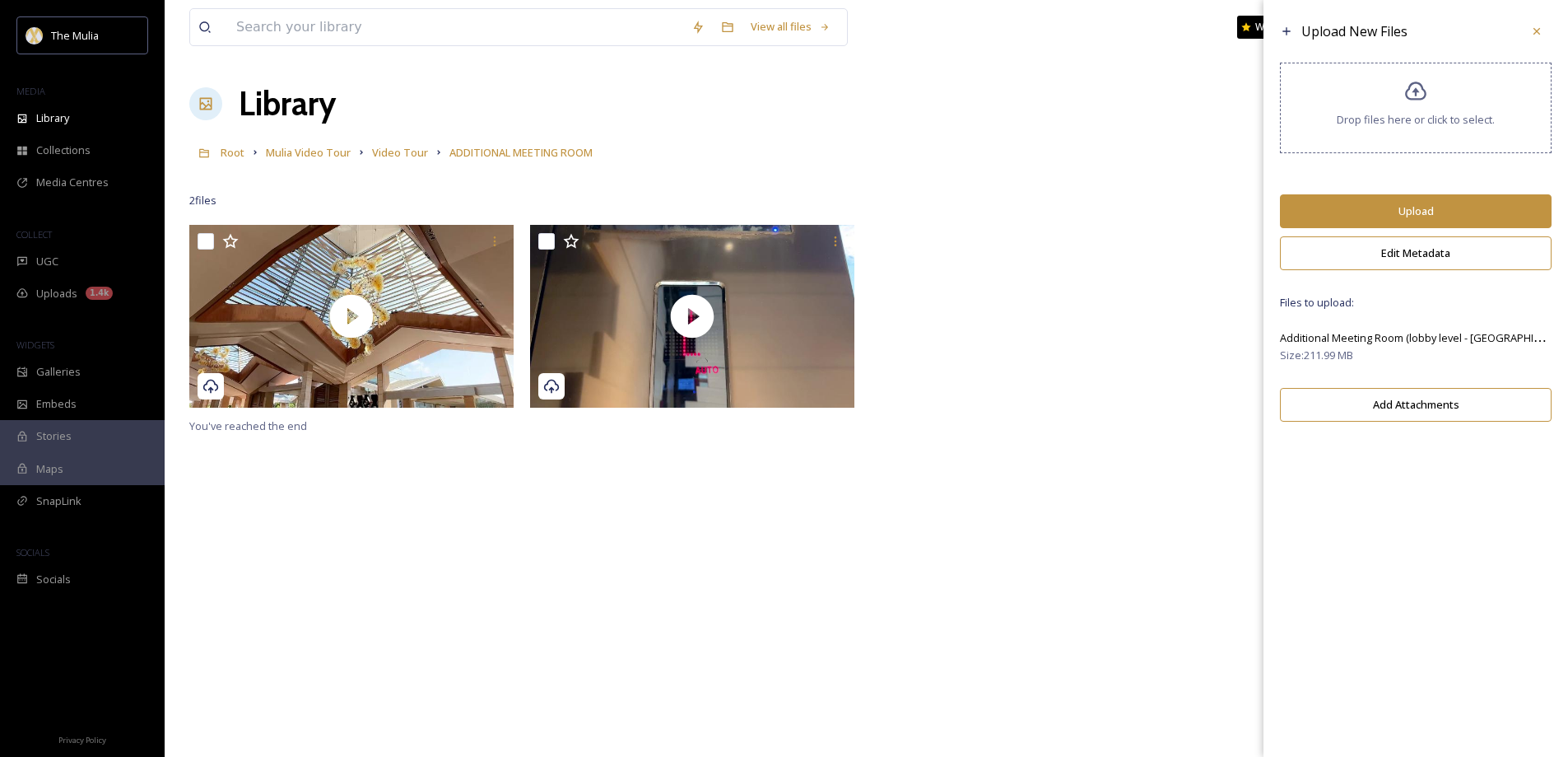
click at [1463, 216] on button "Upload" at bounding box center [1416, 211] width 272 height 34
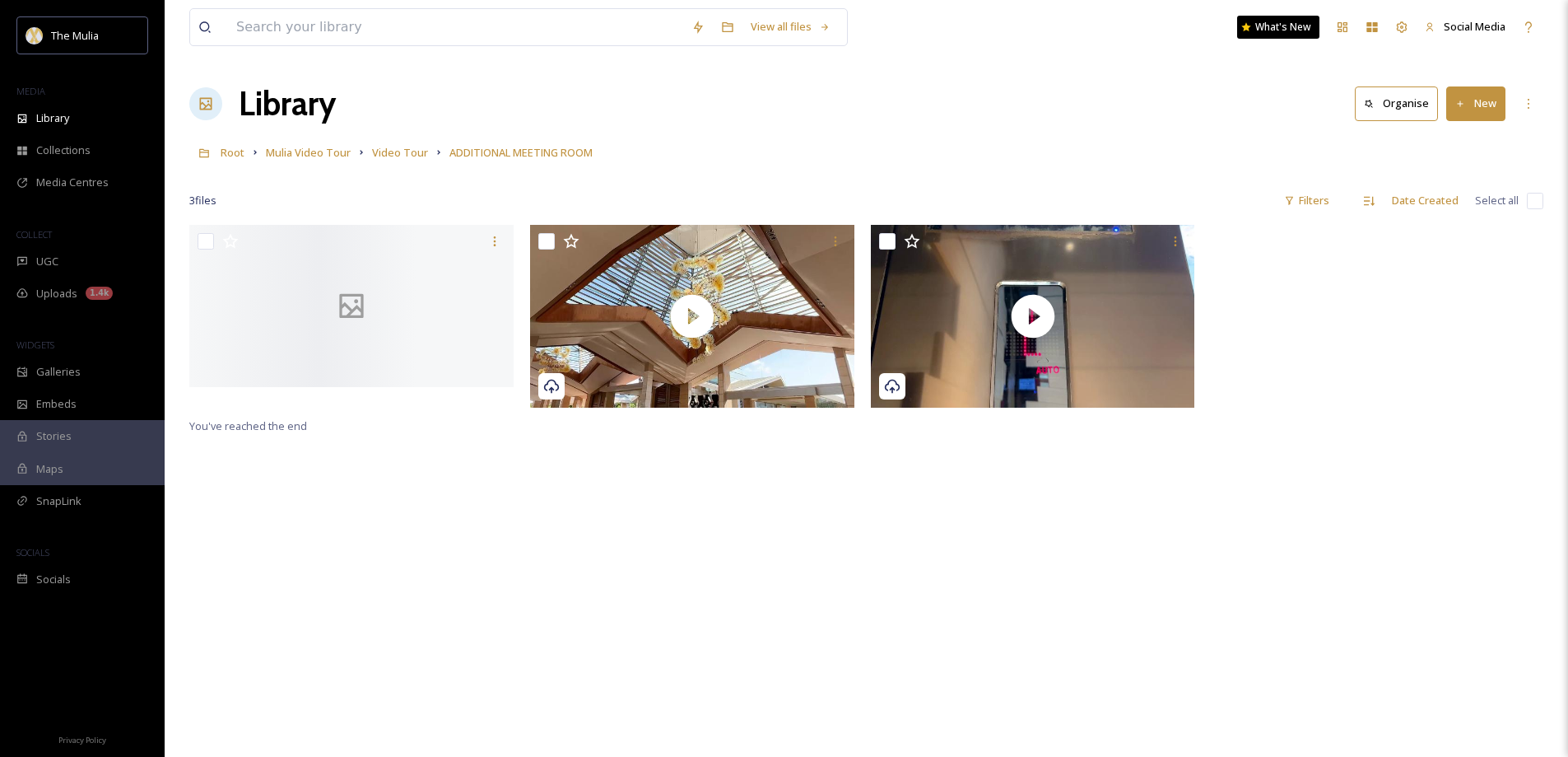
click at [583, 529] on div "You've reached the end" at bounding box center [865, 603] width 1354 height 757
click at [403, 151] on span "Video Tour" at bounding box center [400, 152] width 56 height 15
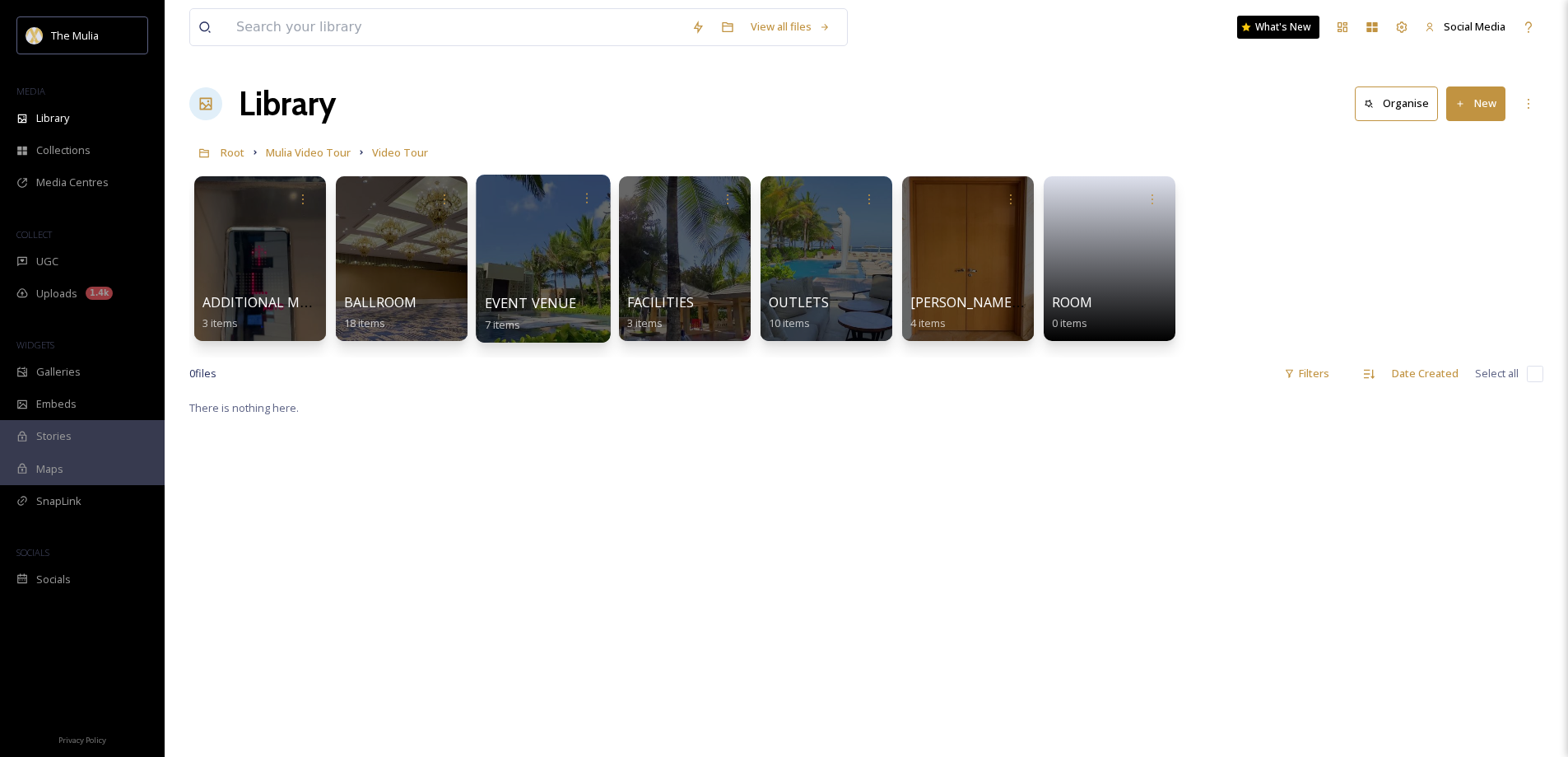
click at [517, 296] on span "EVENT VENUE" at bounding box center [530, 303] width 91 height 18
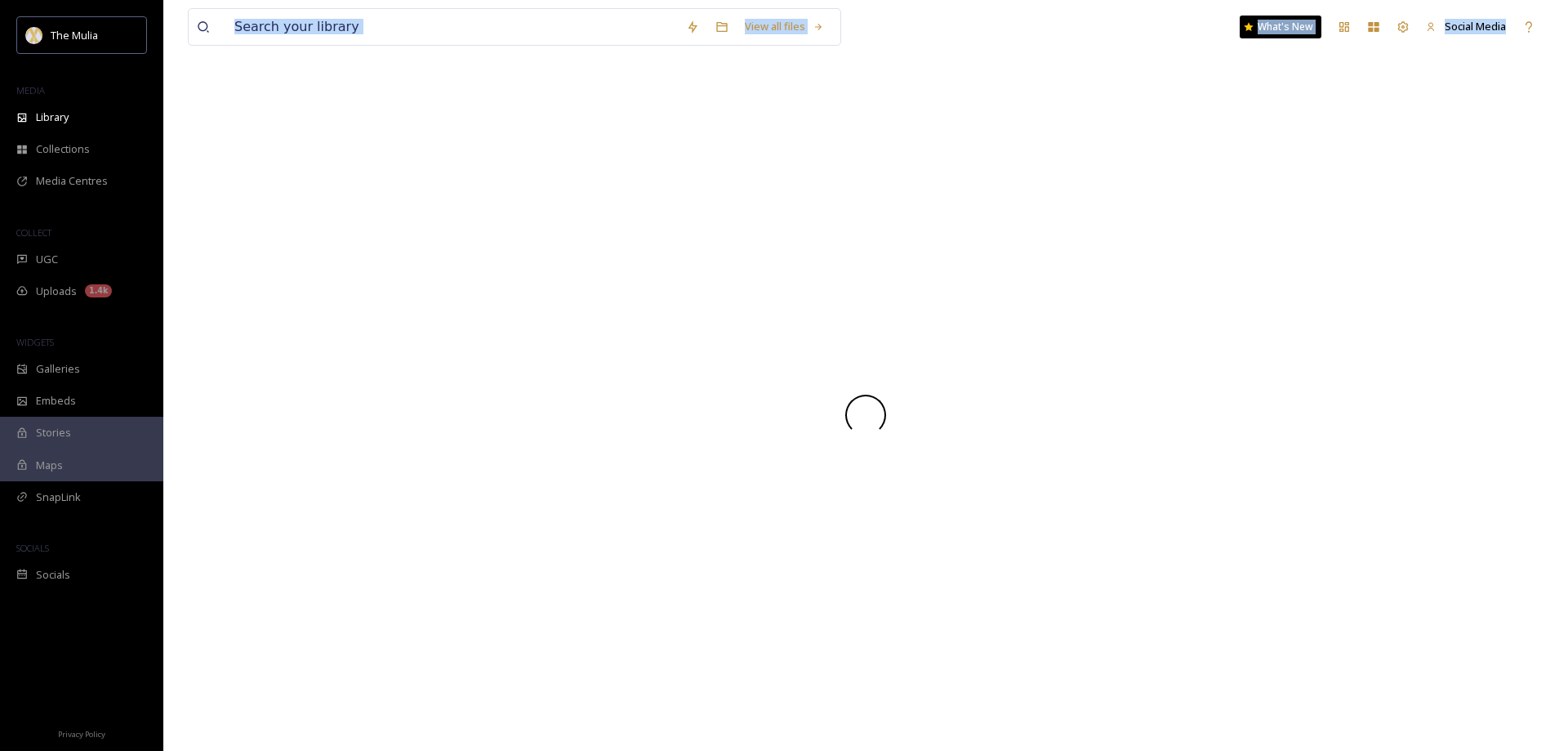
click at [512, 294] on div at bounding box center [865, 415] width 1356 height 672
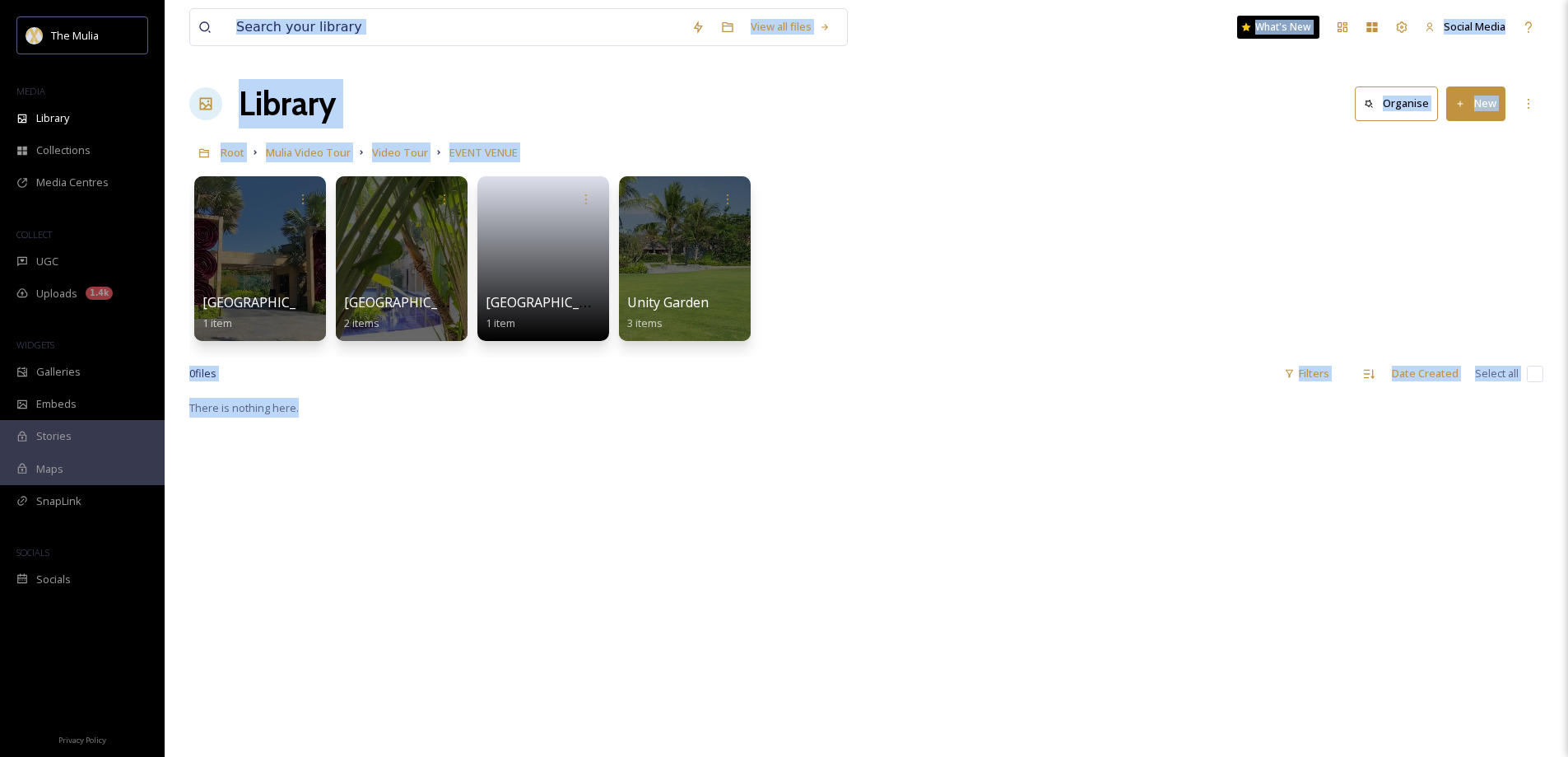
click at [522, 93] on div "Library Organise New" at bounding box center [865, 104] width 1354 height 49
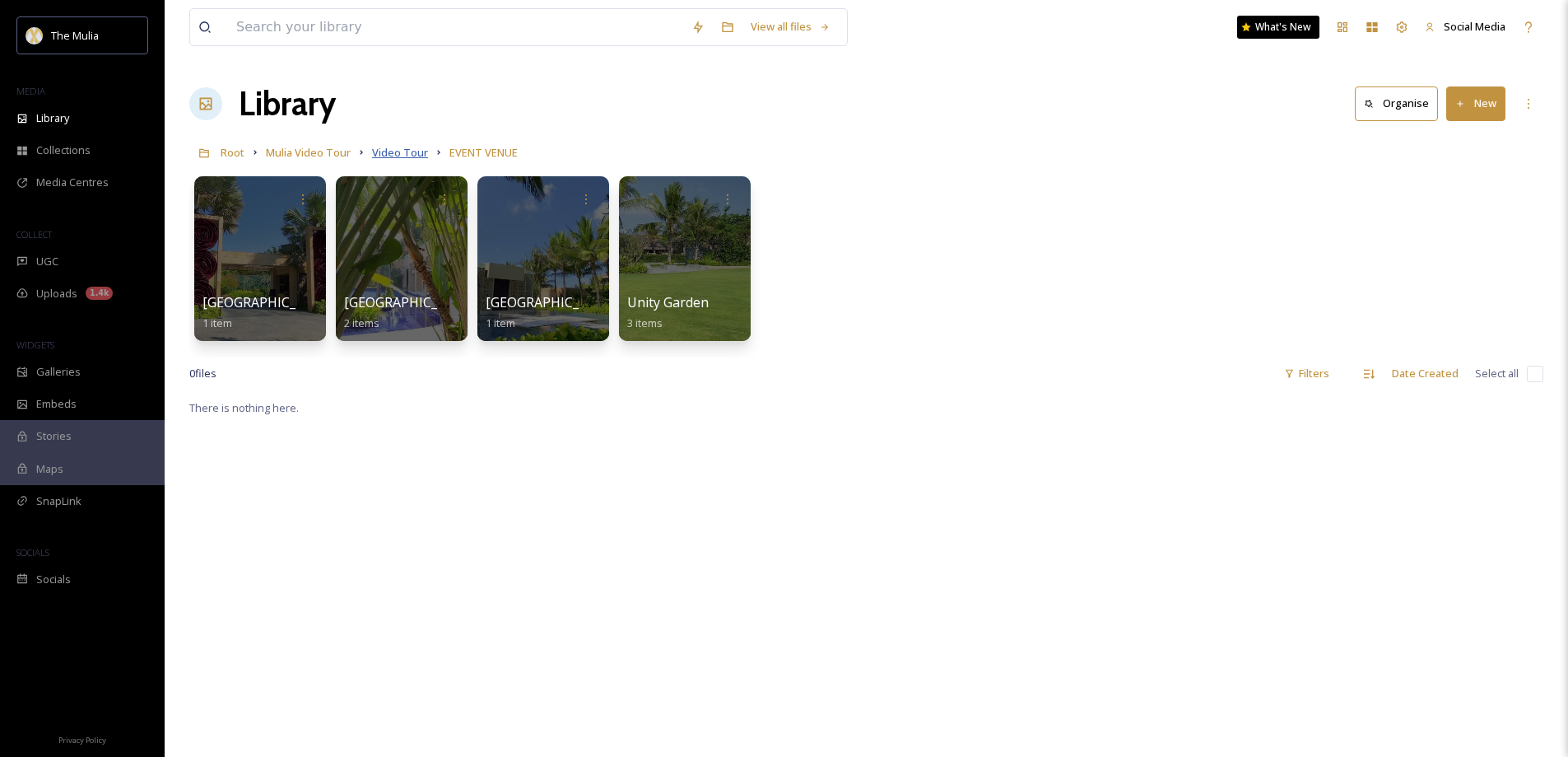
click at [398, 149] on span "Video Tour" at bounding box center [400, 152] width 56 height 15
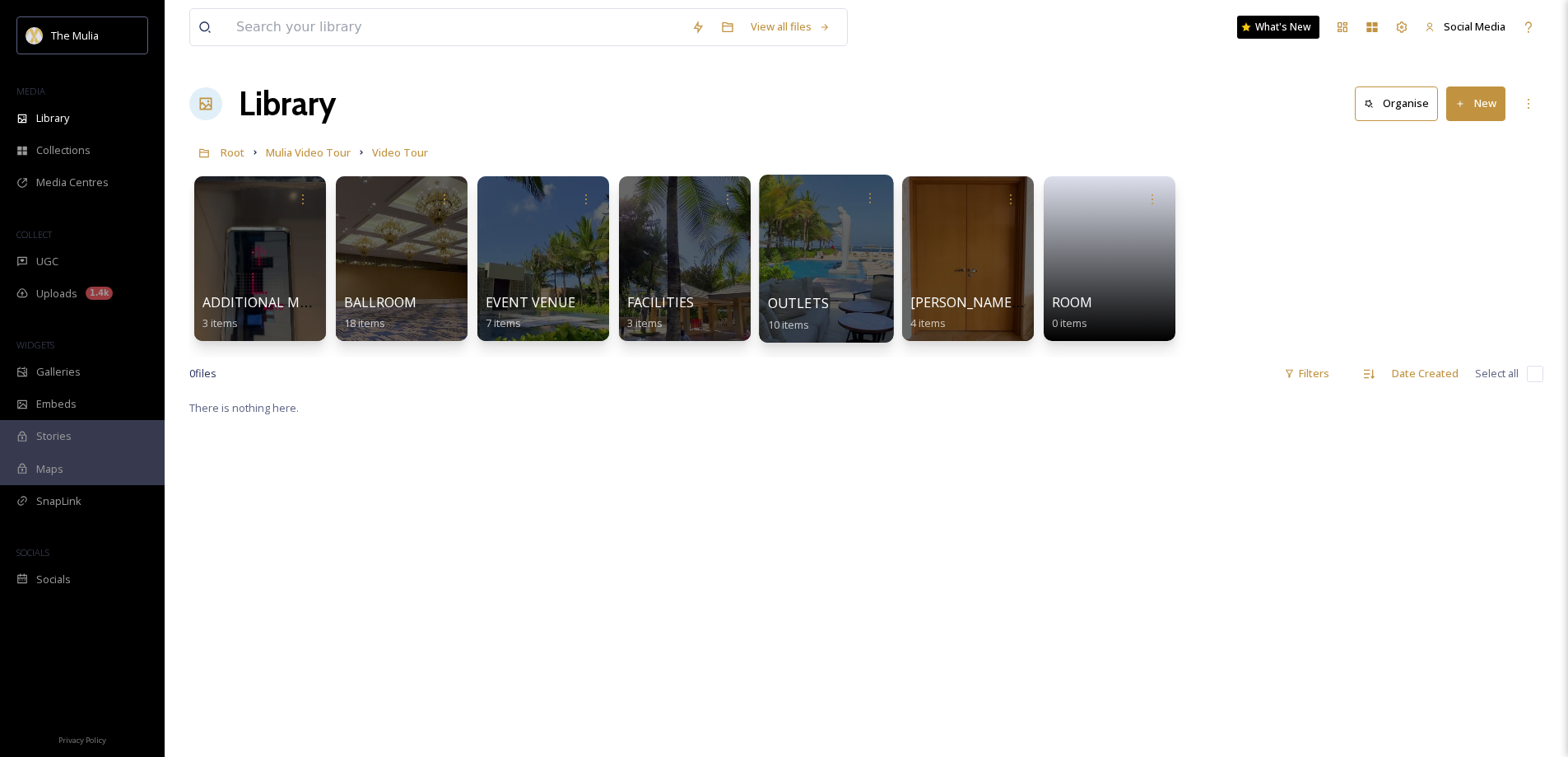
click at [798, 284] on div at bounding box center [825, 258] width 134 height 168
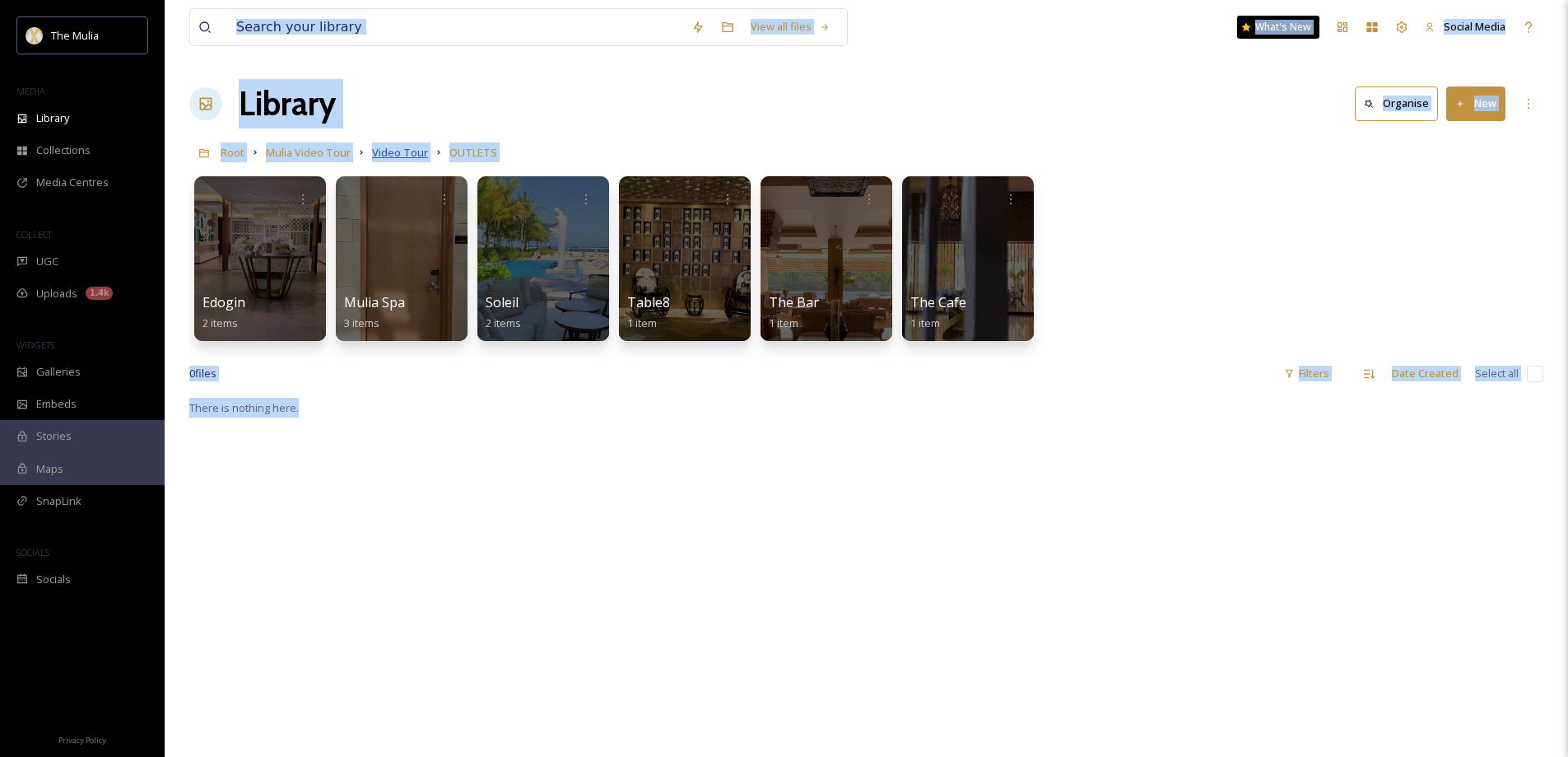
click at [403, 154] on span "Video Tour" at bounding box center [400, 152] width 56 height 15
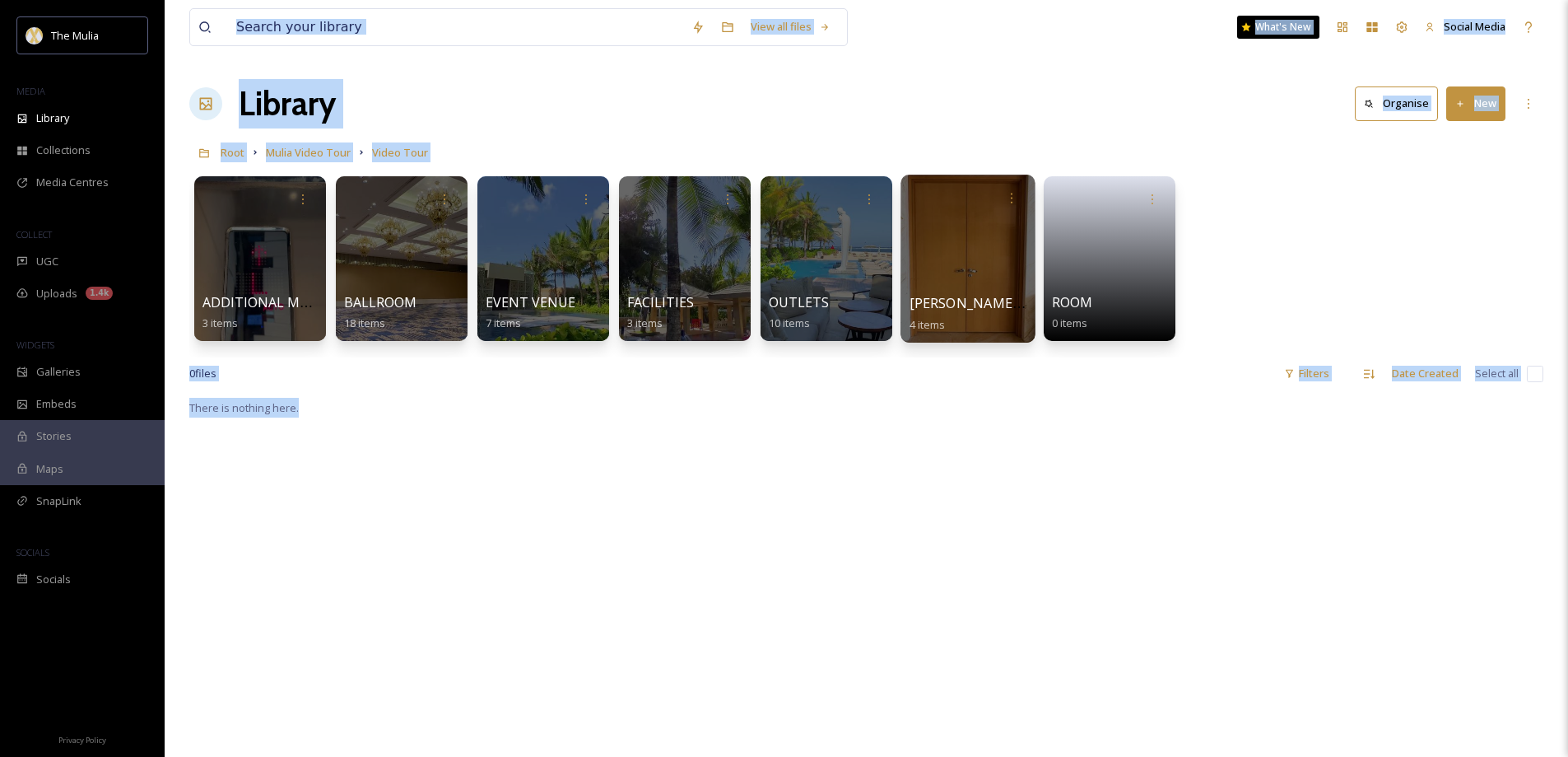
click at [955, 274] on div at bounding box center [967, 258] width 134 height 168
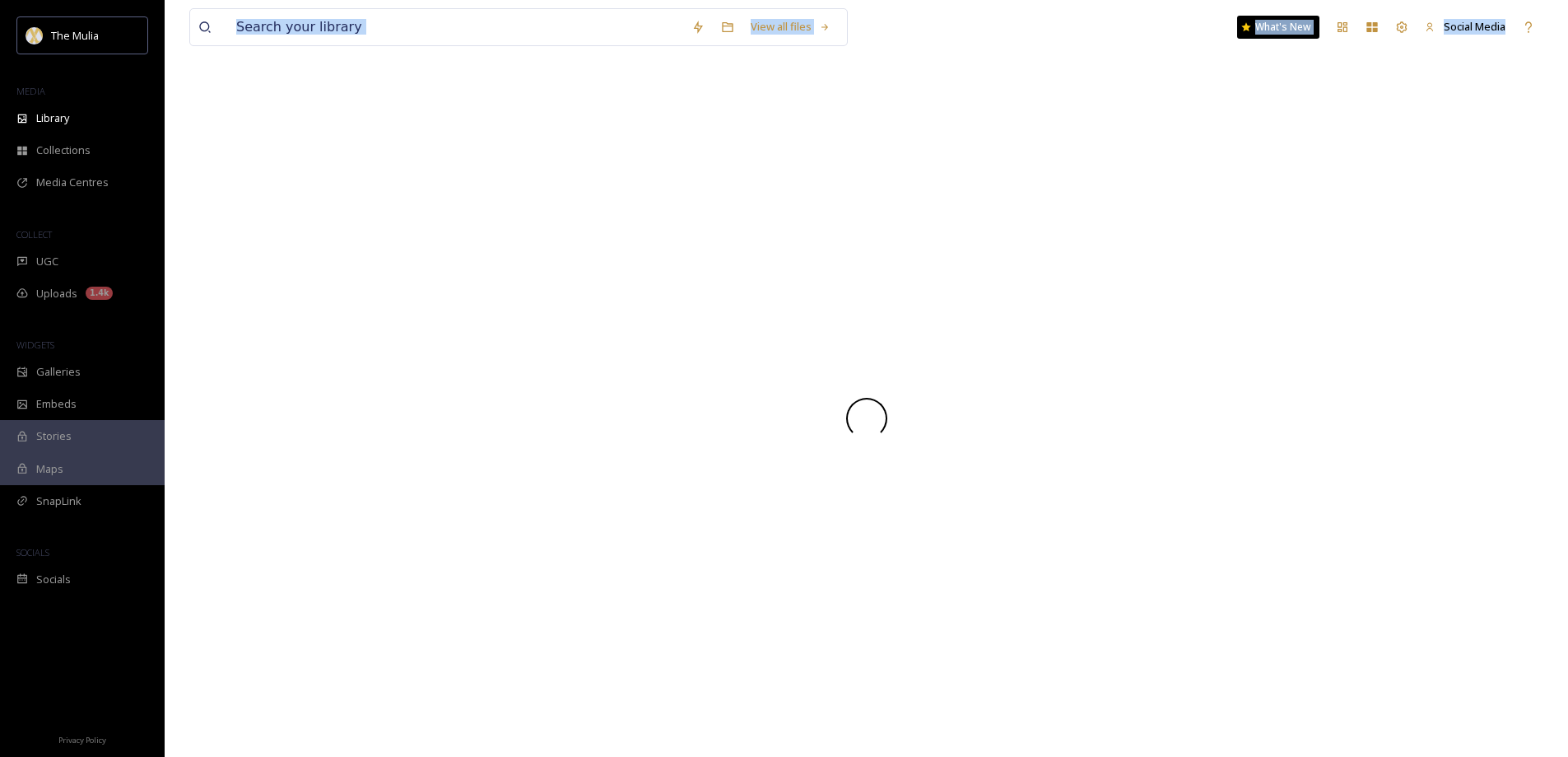
click at [955, 274] on div at bounding box center [865, 418] width 1354 height 678
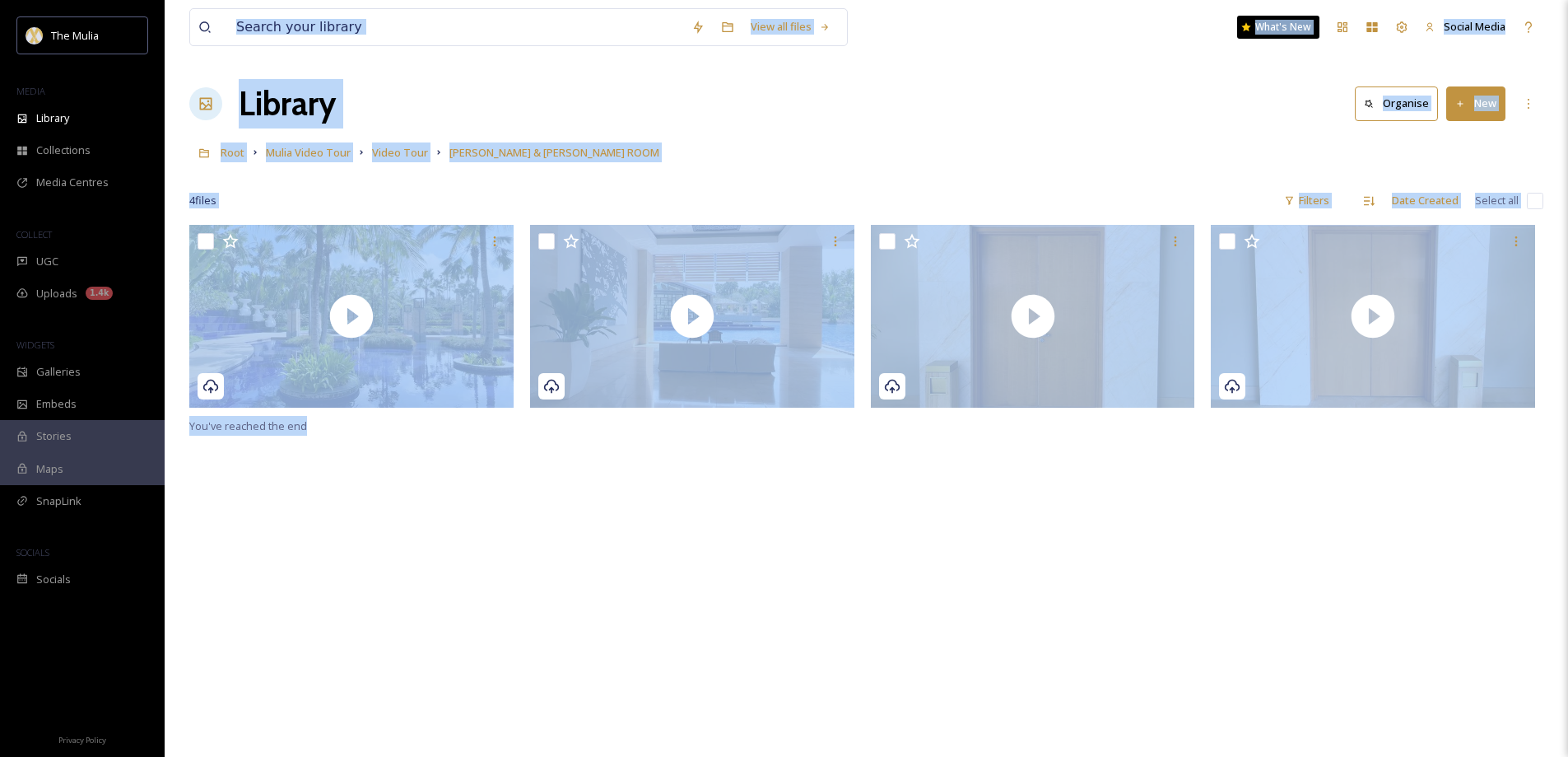
click at [403, 163] on div "Root Mulia Video Tour Video Tour [PERSON_NAME] & [PERSON_NAME] ROOM" at bounding box center [865, 152] width 1354 height 31
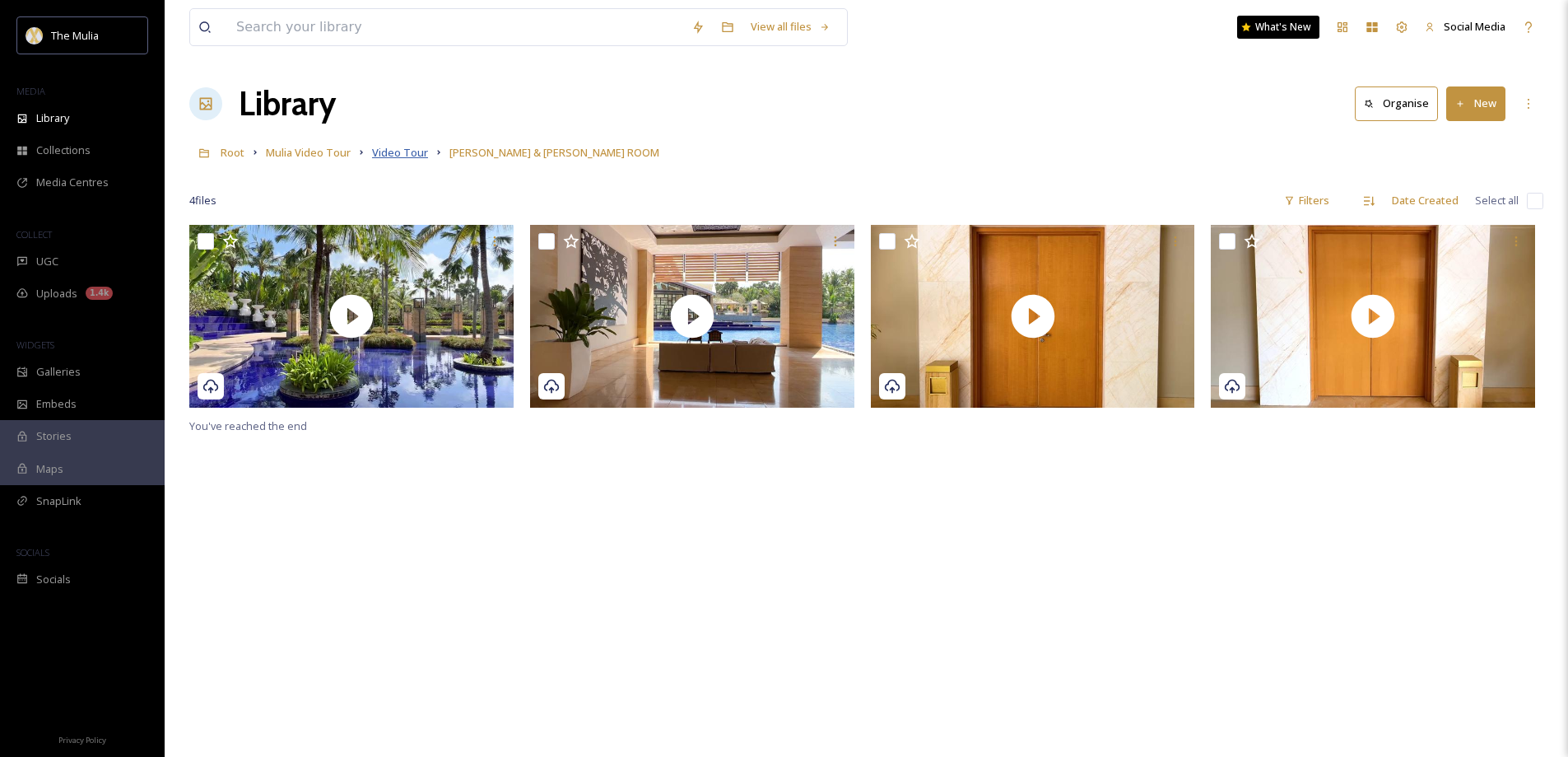
click at [389, 155] on span "Video Tour" at bounding box center [400, 152] width 56 height 15
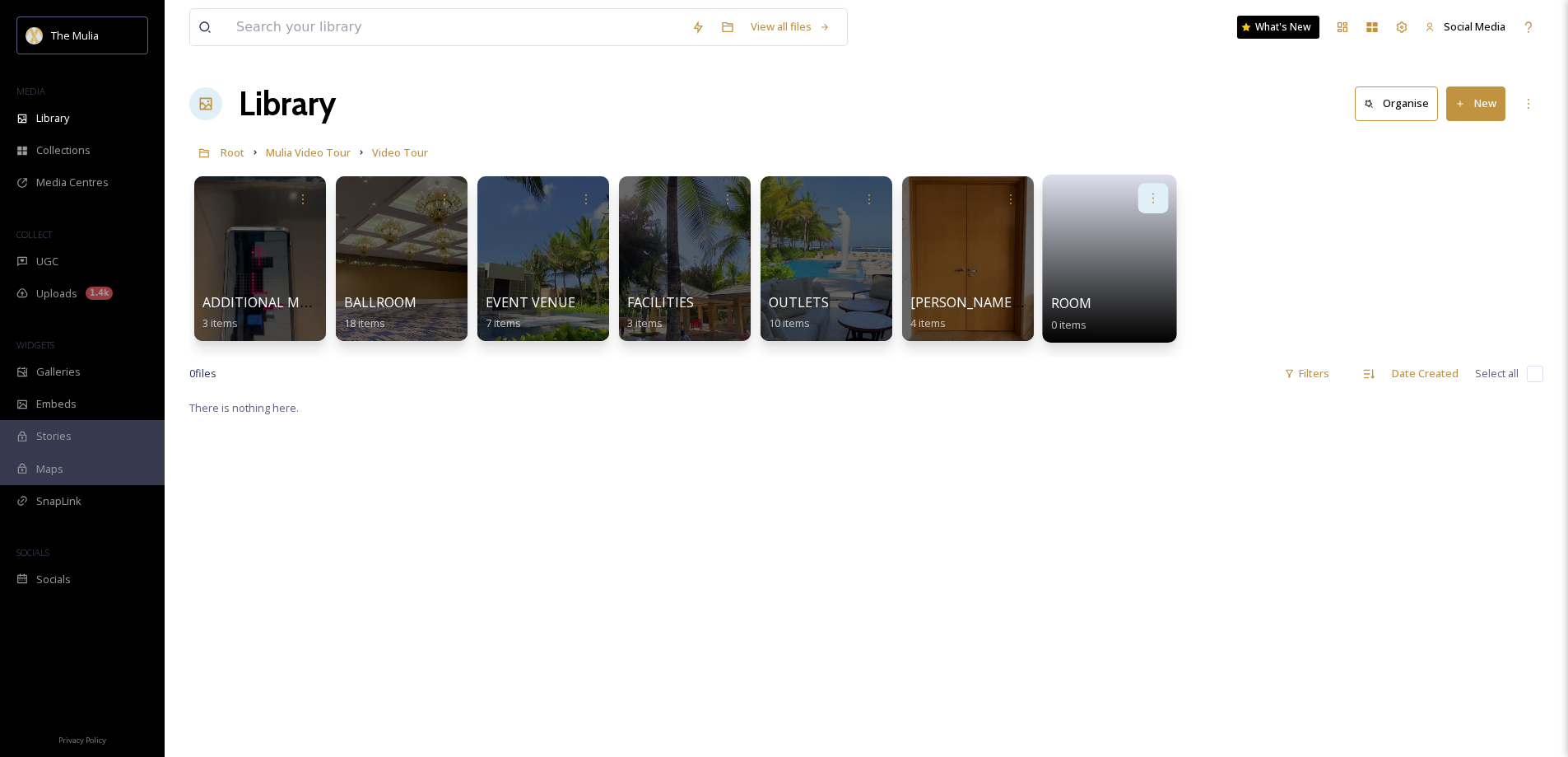
click at [1152, 197] on icon at bounding box center [1153, 197] width 13 height 13
click at [1099, 310] on span "Delete" at bounding box center [1100, 319] width 34 height 16
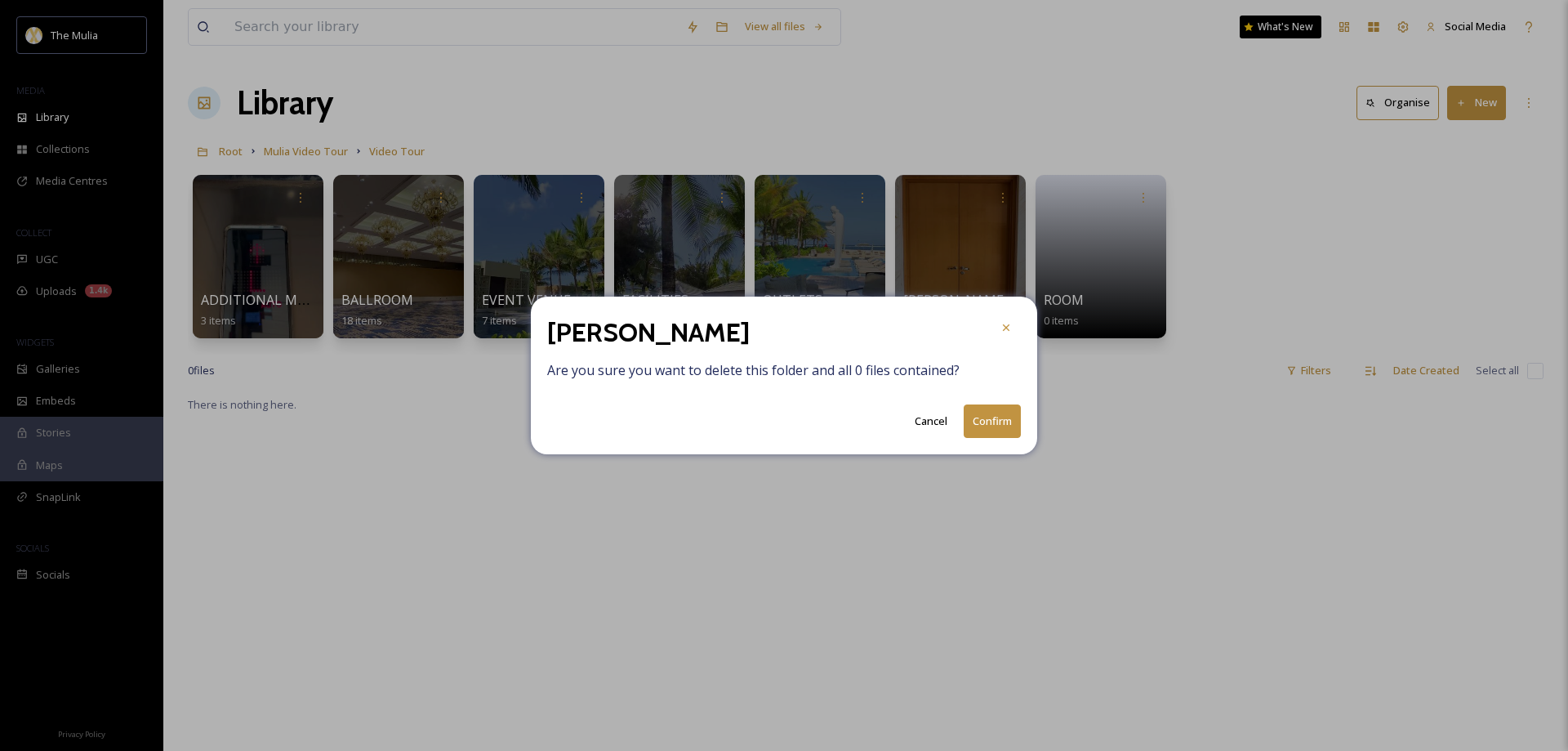
click at [992, 428] on button "Confirm" at bounding box center [992, 420] width 57 height 34
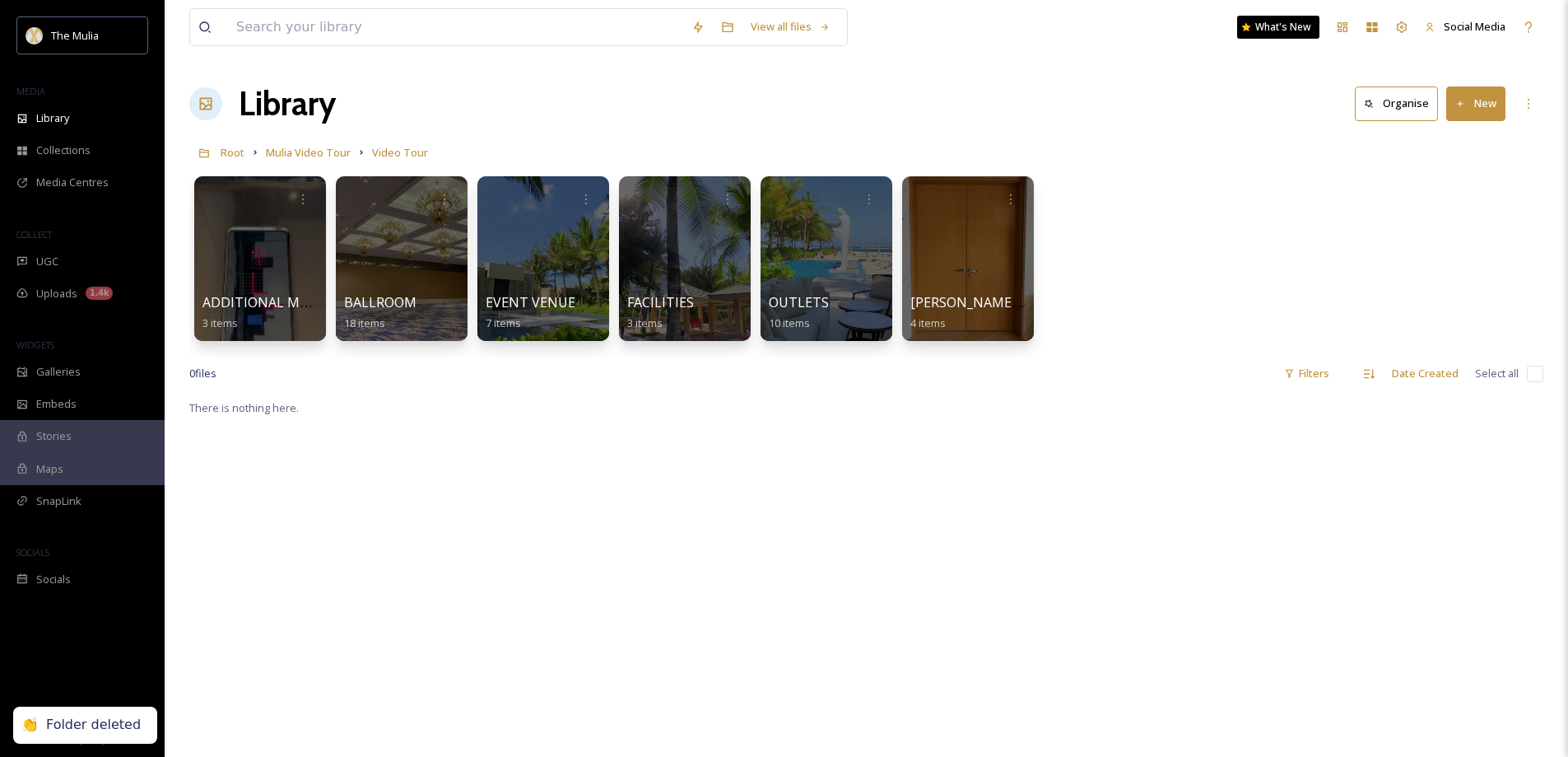
click at [1484, 112] on button "New" at bounding box center [1475, 103] width 59 height 34
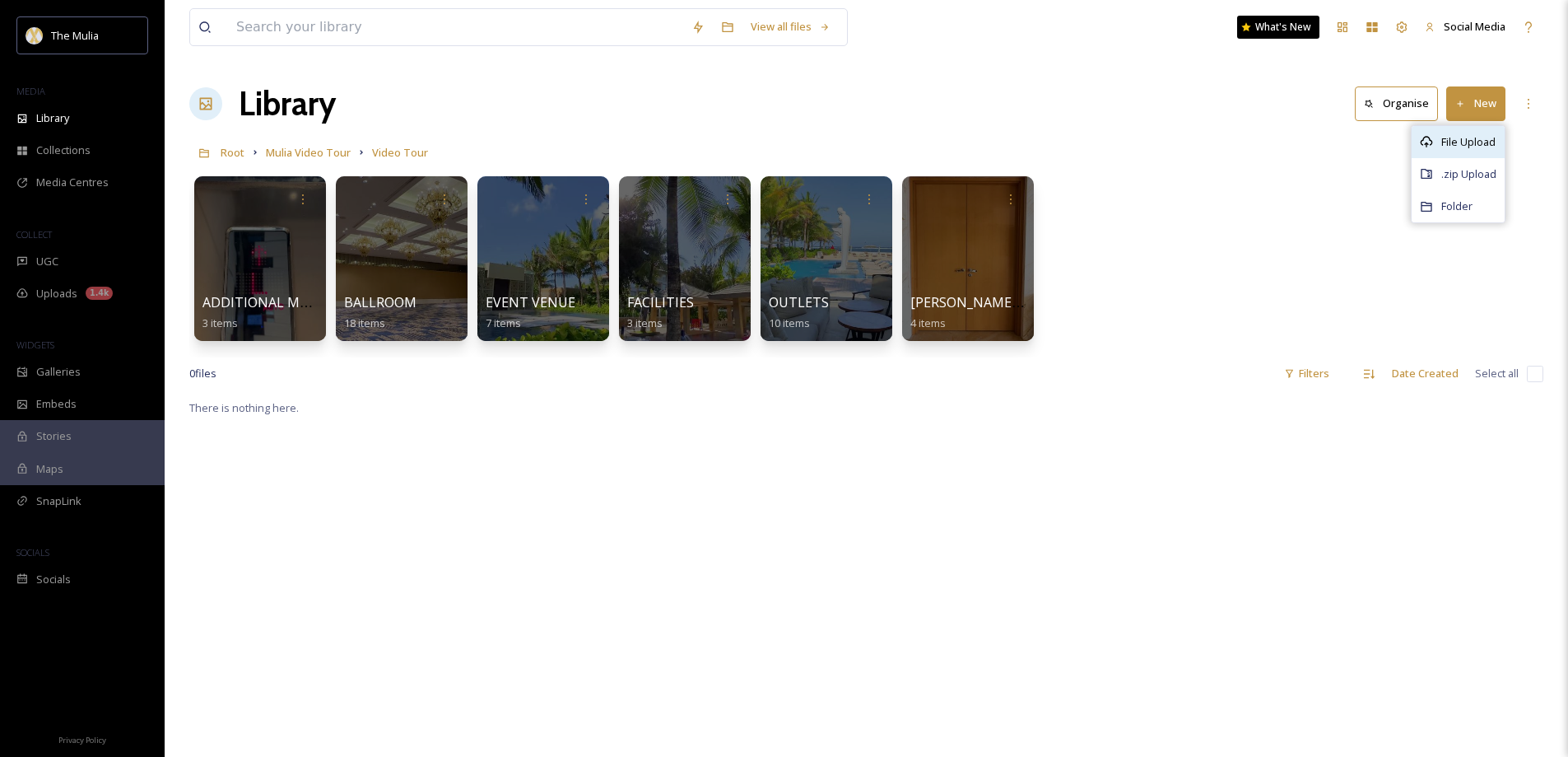
click at [1463, 141] on span "File Upload" at bounding box center [1469, 142] width 55 height 16
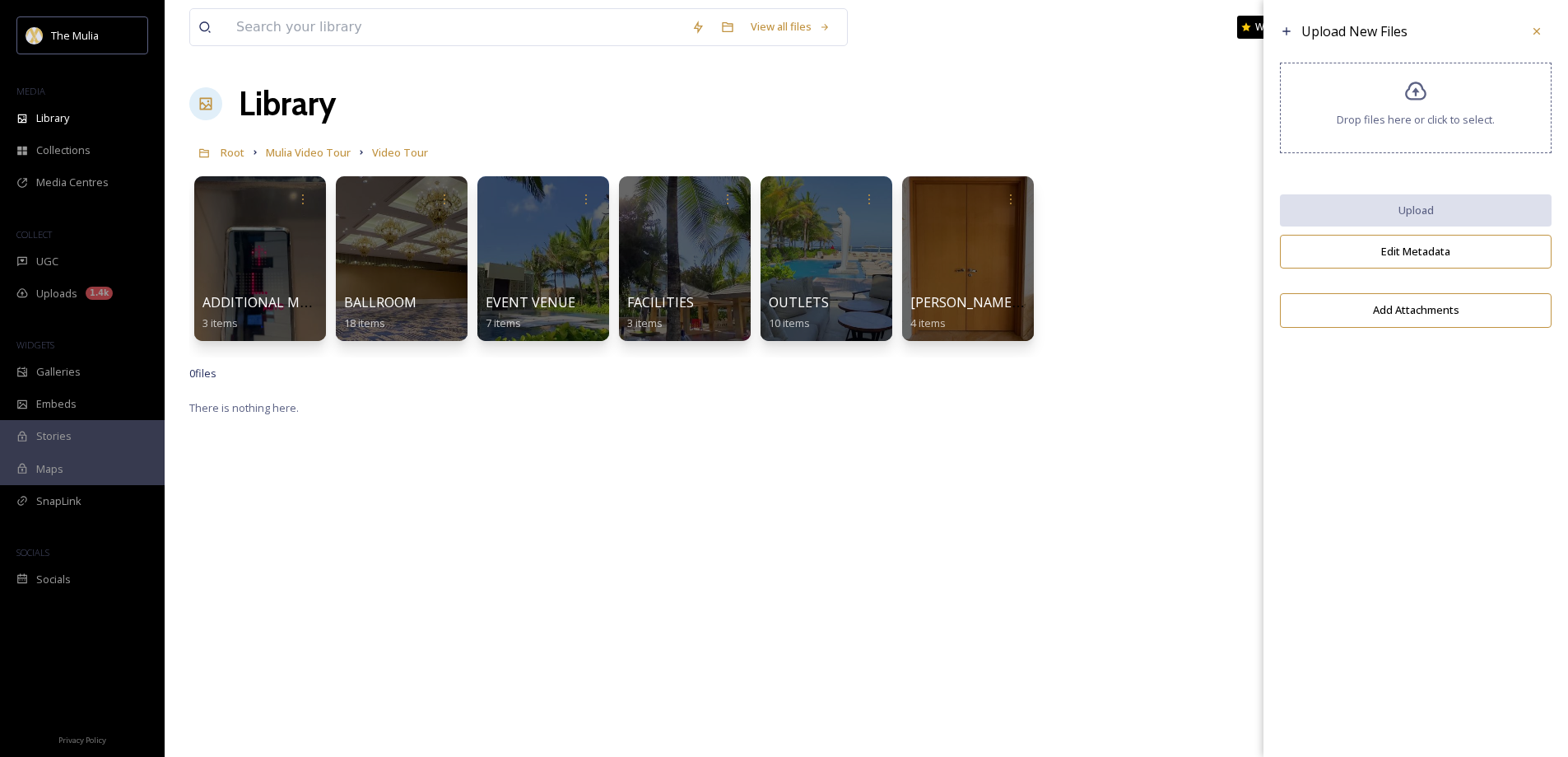
click at [1391, 113] on span "Drop files here or click to select." at bounding box center [1415, 120] width 158 height 16
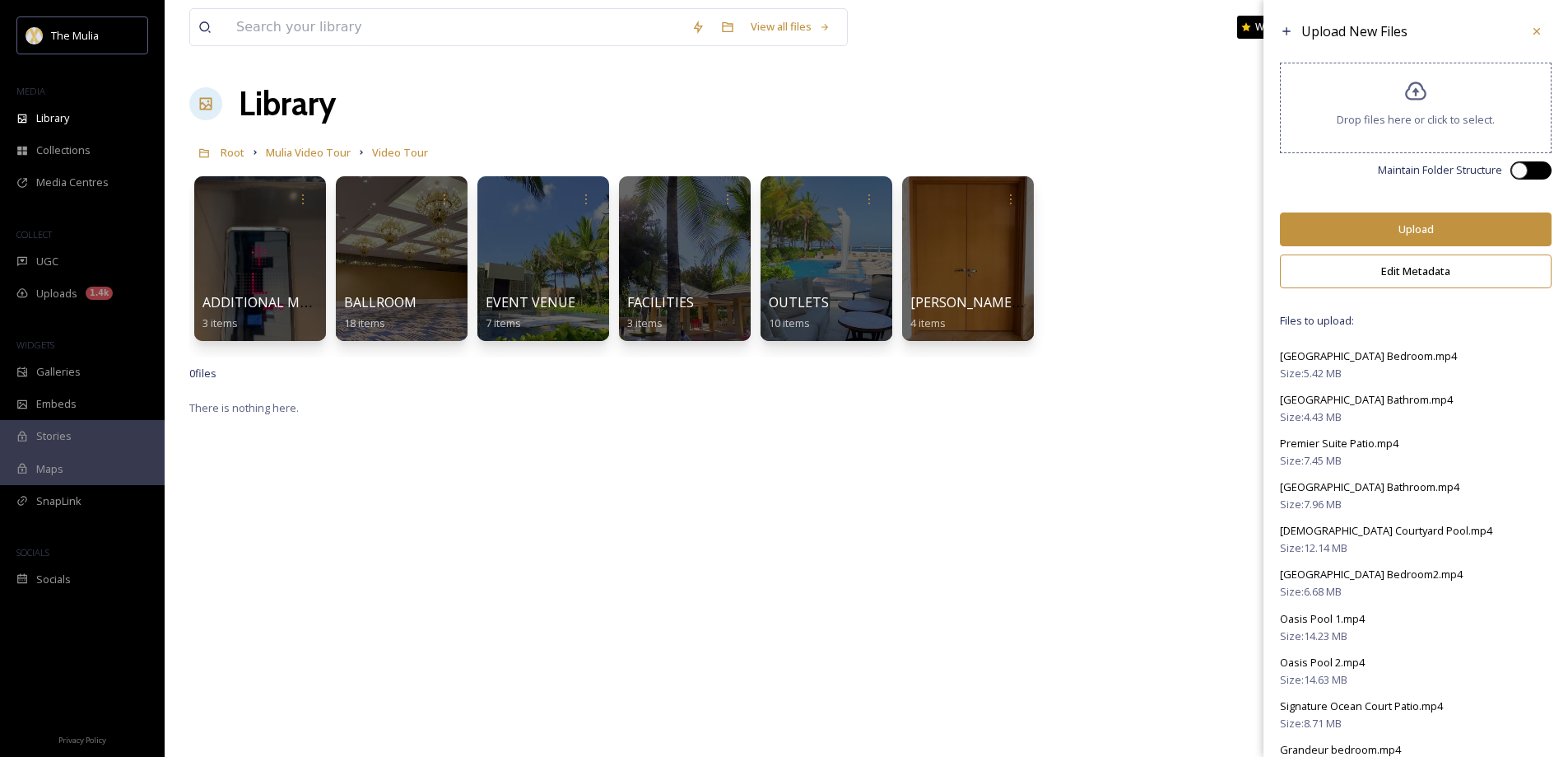
click at [1511, 174] on div at bounding box center [1519, 171] width 16 height 16
checkbox input "true"
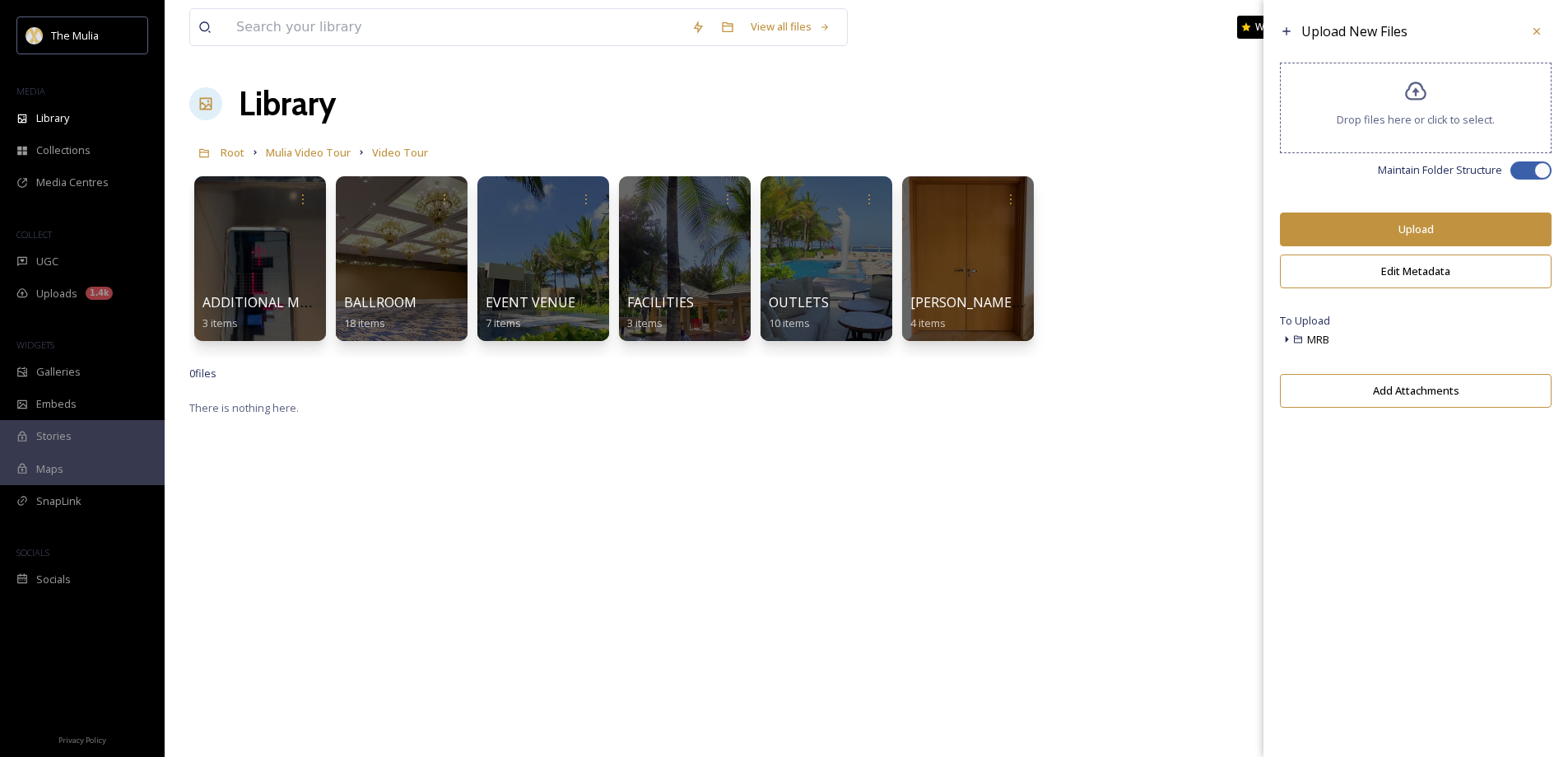
click at [1365, 230] on button "Upload" at bounding box center [1416, 229] width 272 height 34
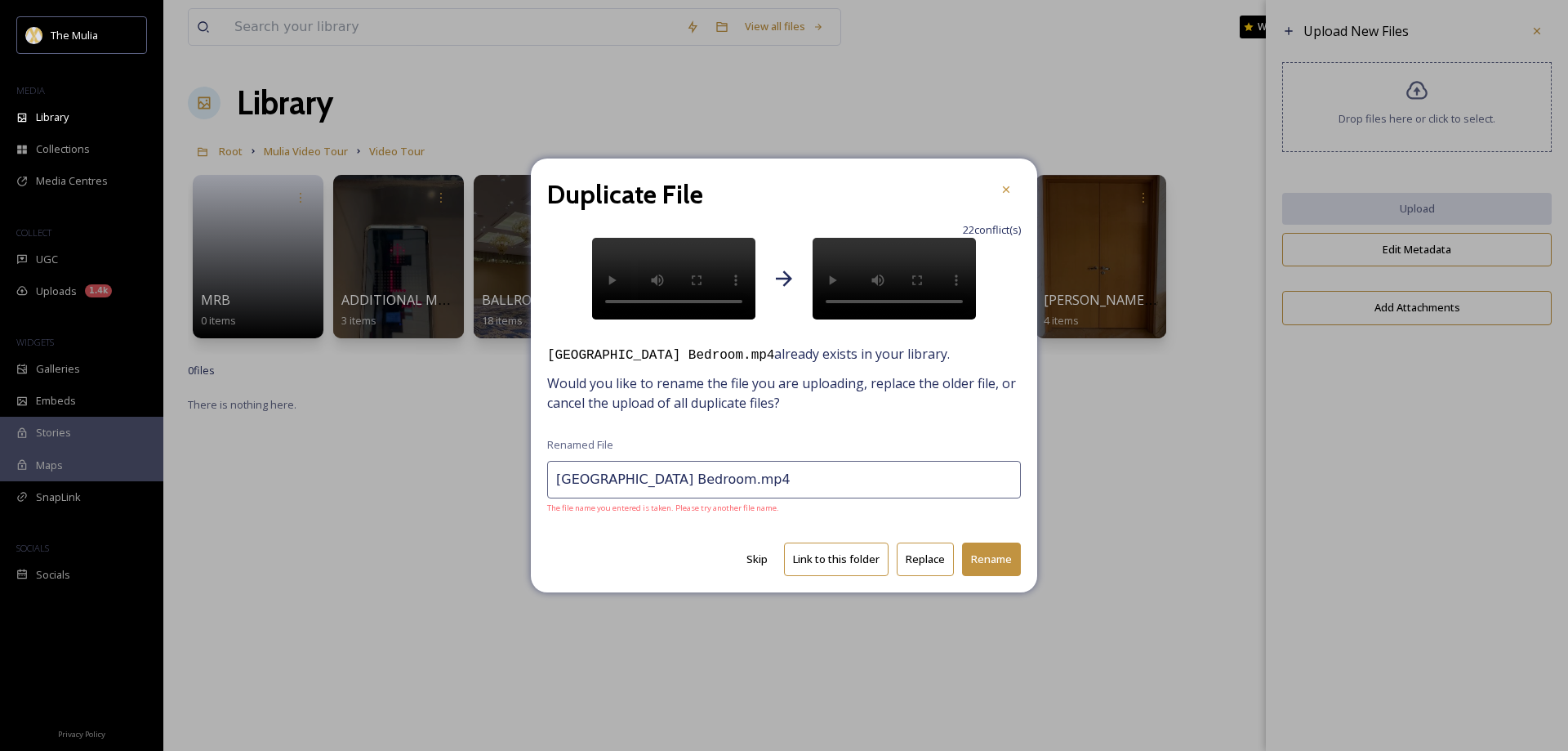
drag, startPoint x: 553, startPoint y: 498, endPoint x: 700, endPoint y: 496, distance: 147.0
click at [698, 496] on input "[GEOGRAPHIC_DATA] Bedroom.mp4" at bounding box center [784, 479] width 474 height 37
click at [998, 576] on button "Rename" at bounding box center [991, 559] width 59 height 34
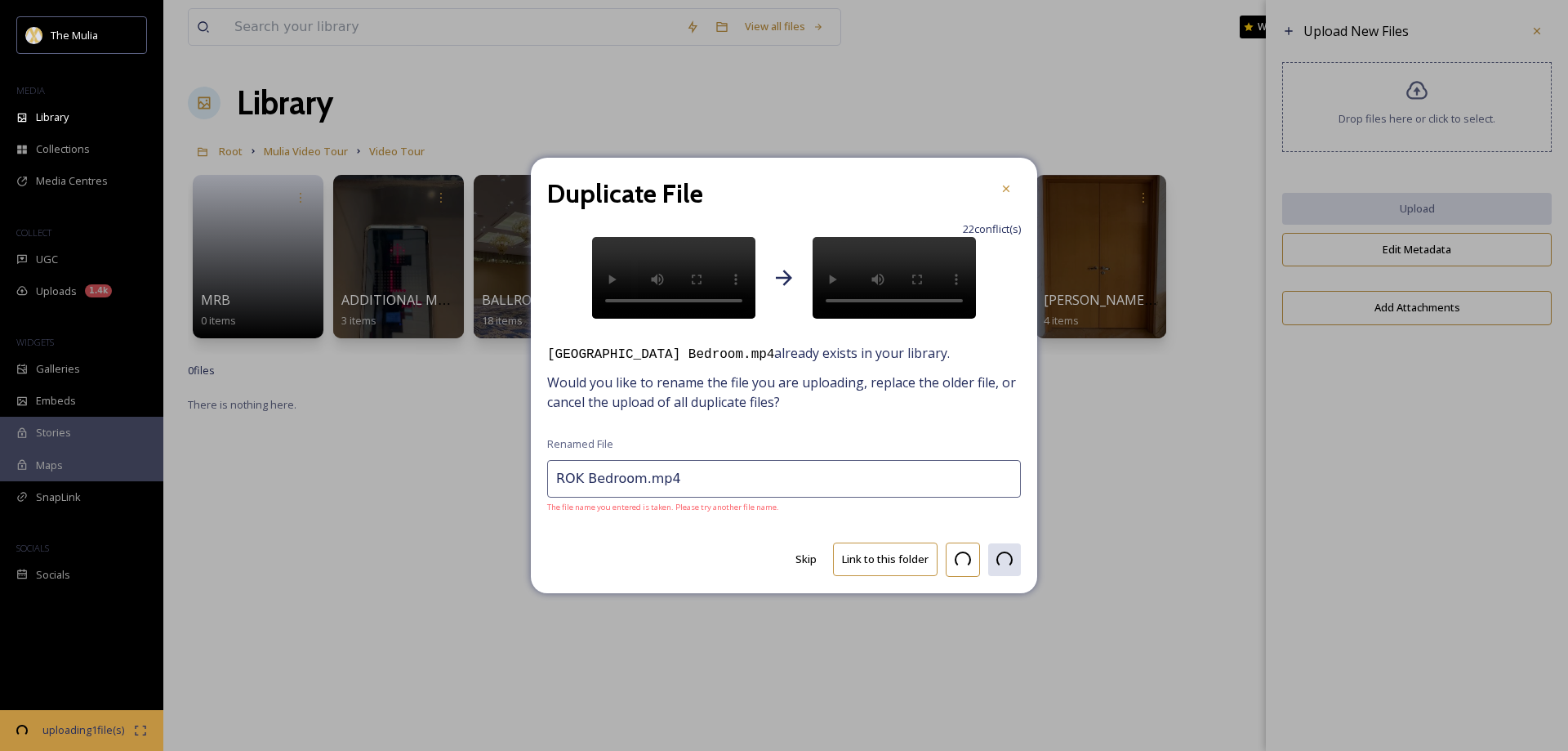
type input "[GEOGRAPHIC_DATA] Bathrom.mp4"
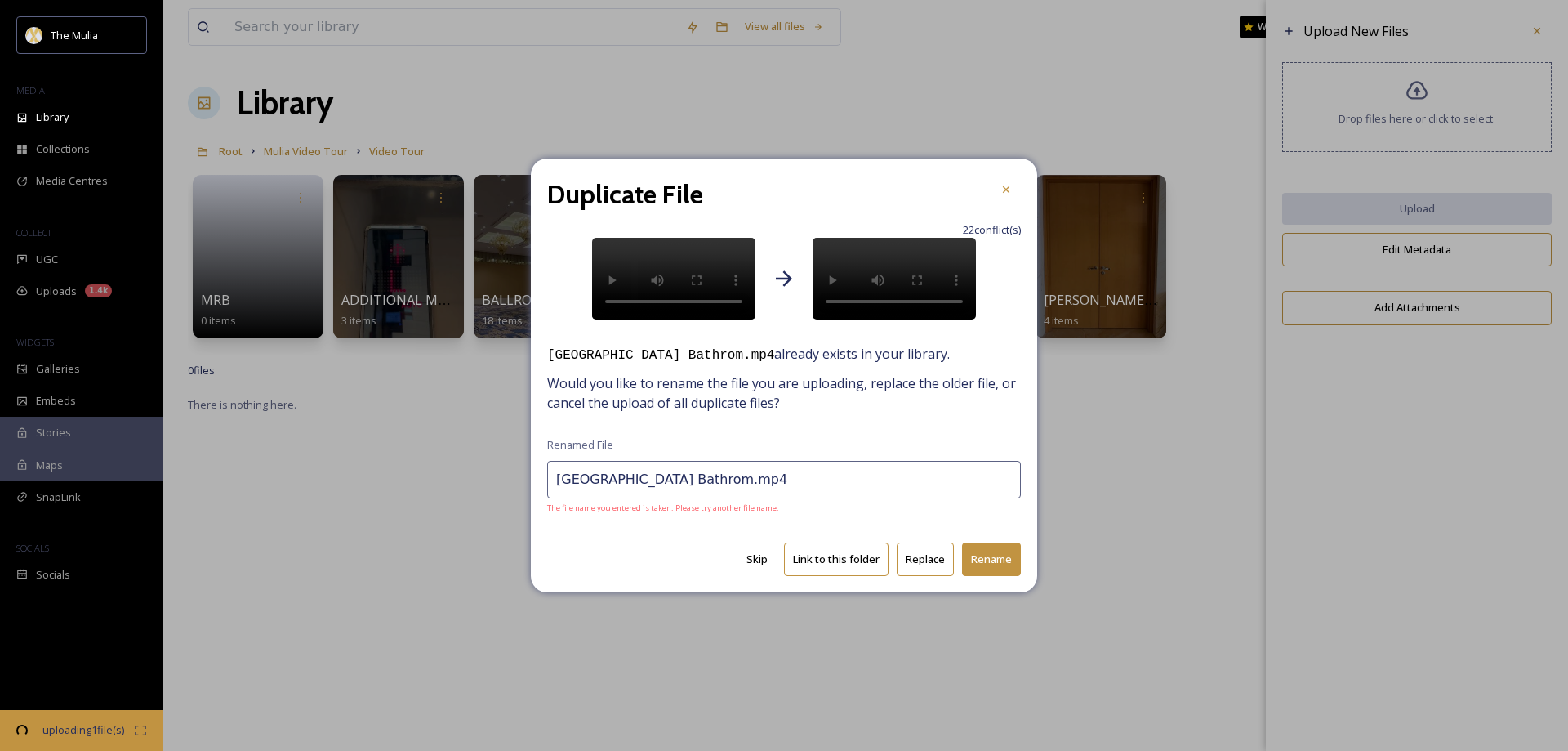
click at [590, 498] on input "[GEOGRAPHIC_DATA] Bathrom.mp4" at bounding box center [784, 479] width 474 height 37
click at [626, 498] on input "Royal-Suite Ocean Court Bathrom.mp4" at bounding box center [784, 479] width 474 height 37
click at [669, 496] on input "Royal-Suite-Ocean Court Bathrom.mp4" at bounding box center [784, 479] width 474 height 37
click at [705, 496] on input "Royal-Suite-Ocean-Court Bathrom.mp4" at bounding box center [784, 479] width 474 height 37
click at [813, 514] on span "The file name you entered is taken. Please try another file name." at bounding box center [784, 508] width 474 height 12
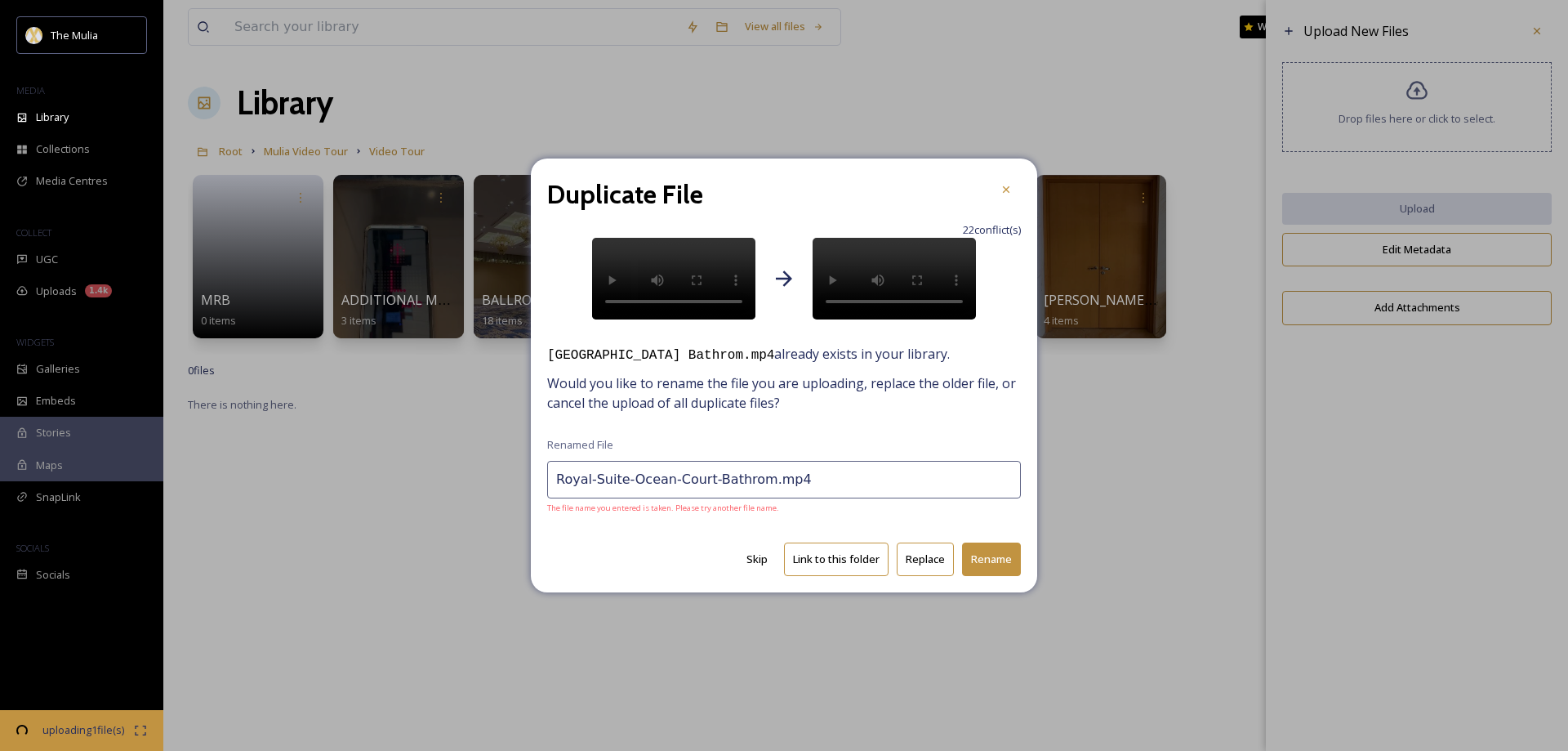
click at [830, 498] on input "Royal-Suite-Ocean-Court-Bathrom.mp4" at bounding box center [784, 479] width 474 height 37
click at [993, 576] on button "Rename" at bounding box center [991, 559] width 59 height 34
click at [928, 576] on button "Replace" at bounding box center [925, 559] width 57 height 34
type input "[GEOGRAPHIC_DATA] Bedroom2.mp4"
